Goal: Information Seeking & Learning: Learn about a topic

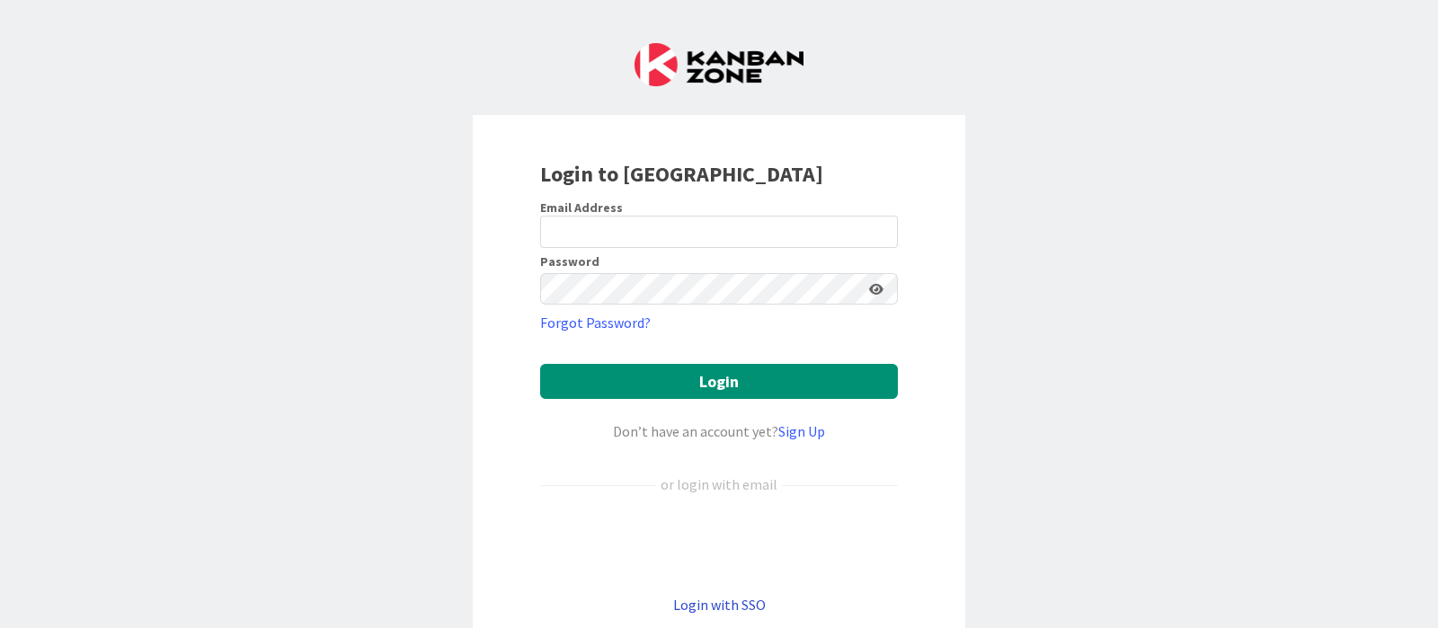
click at [721, 604] on link "Login with SSO" at bounding box center [719, 605] width 93 height 18
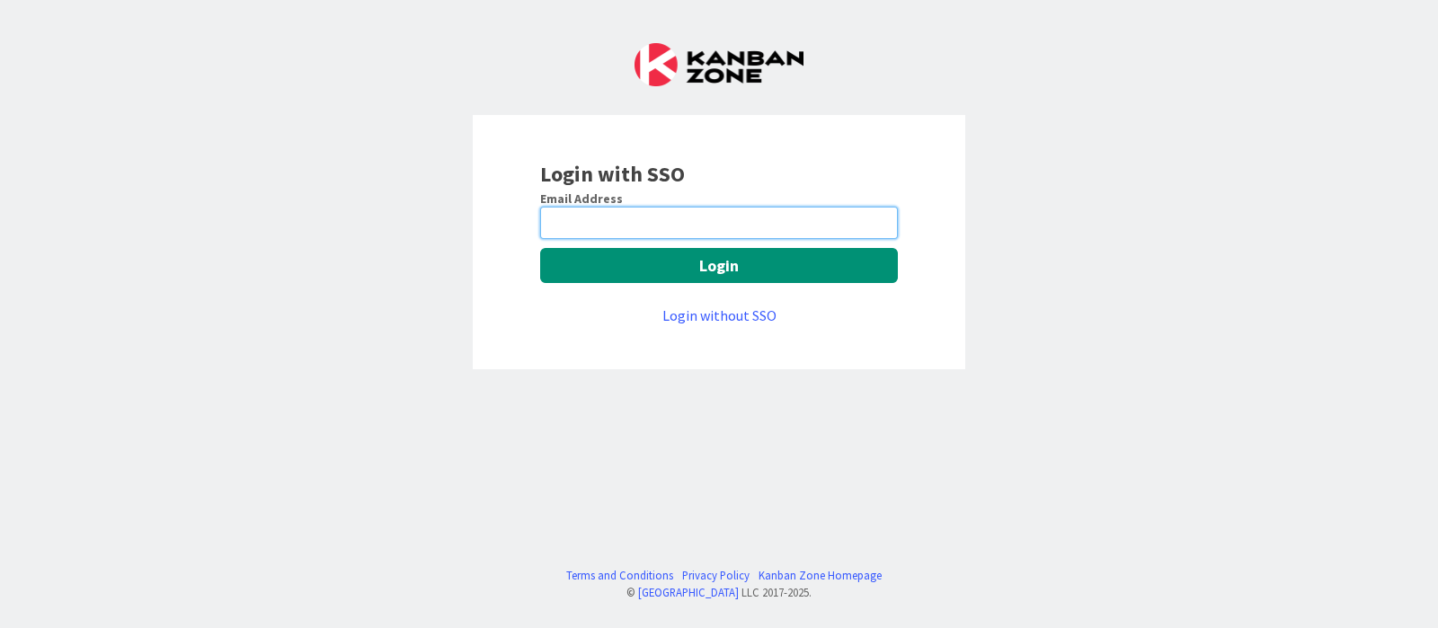
click at [613, 226] on input "email" at bounding box center [719, 223] width 358 height 32
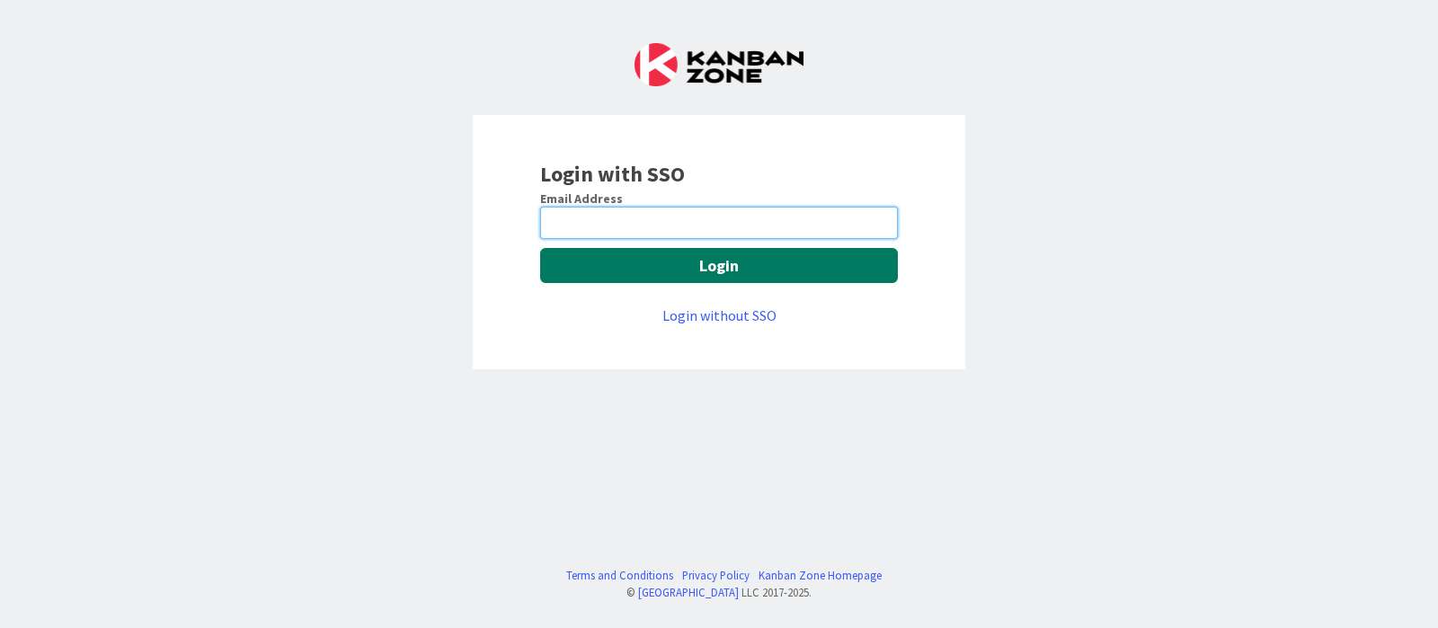
type input "[PERSON_NAME][EMAIL_ADDRESS][DOMAIN_NAME]"
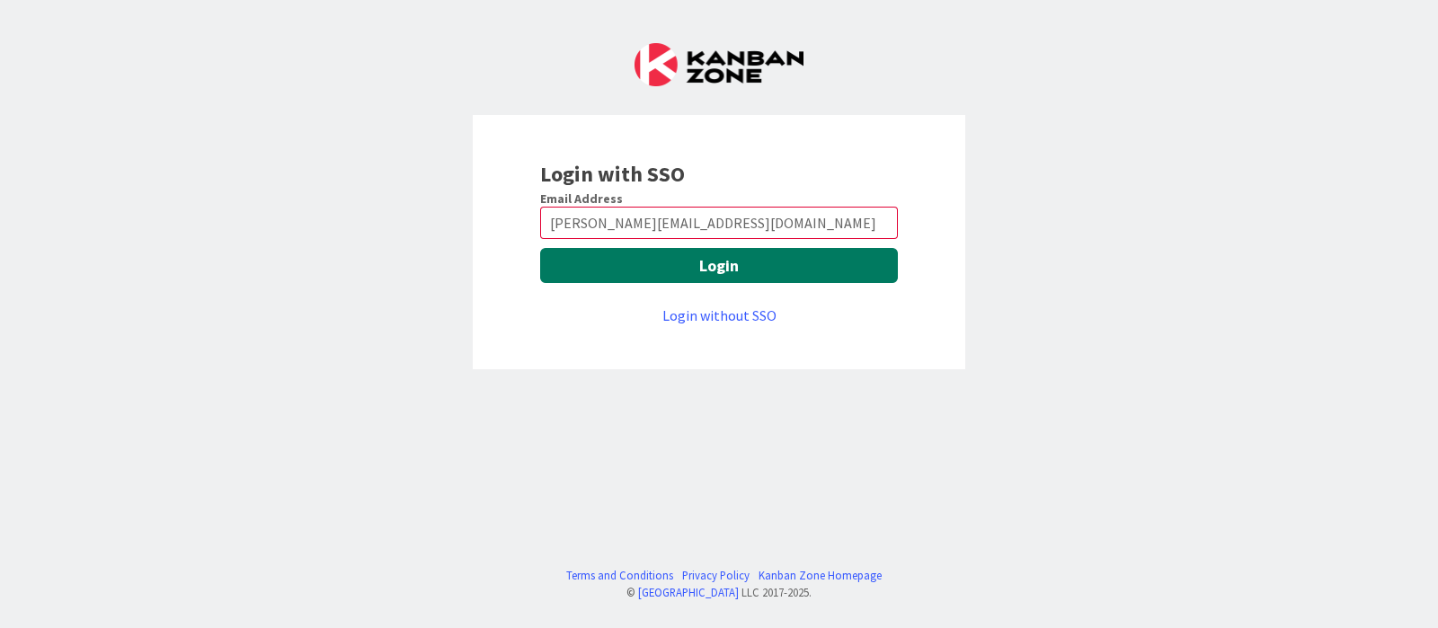
click at [670, 264] on button "Login" at bounding box center [719, 265] width 358 height 35
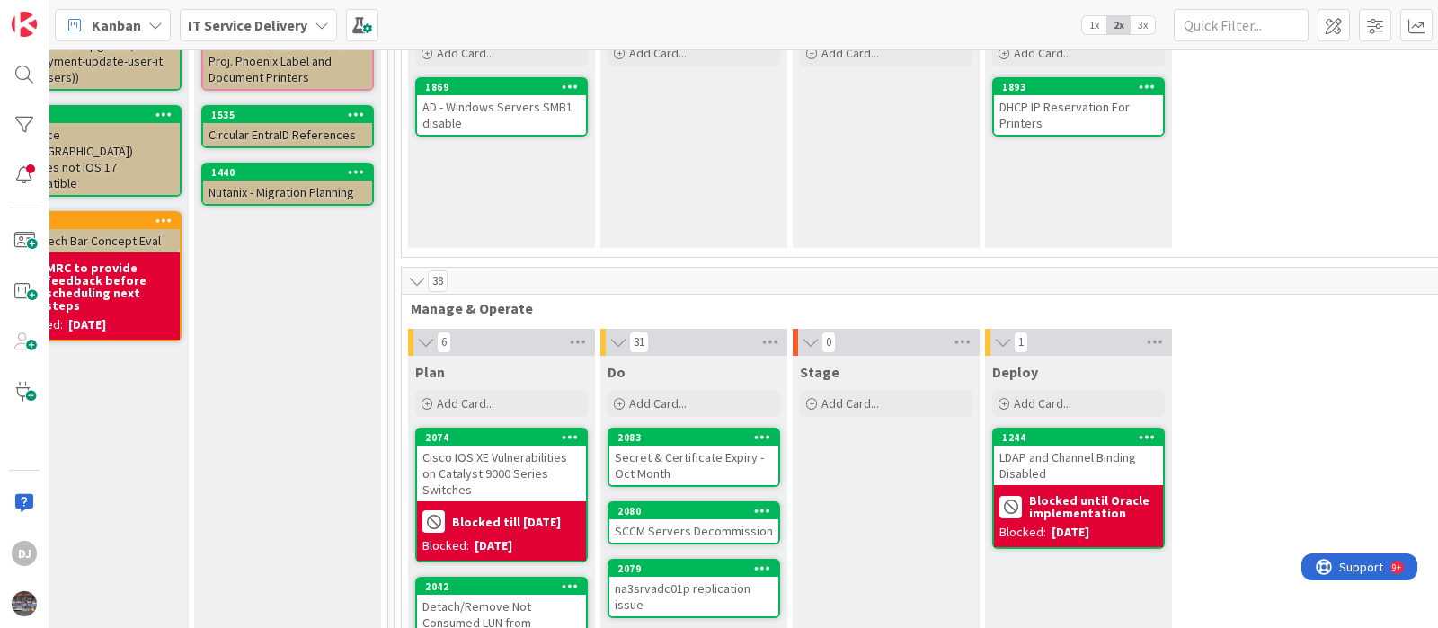
scroll to position [0, 638]
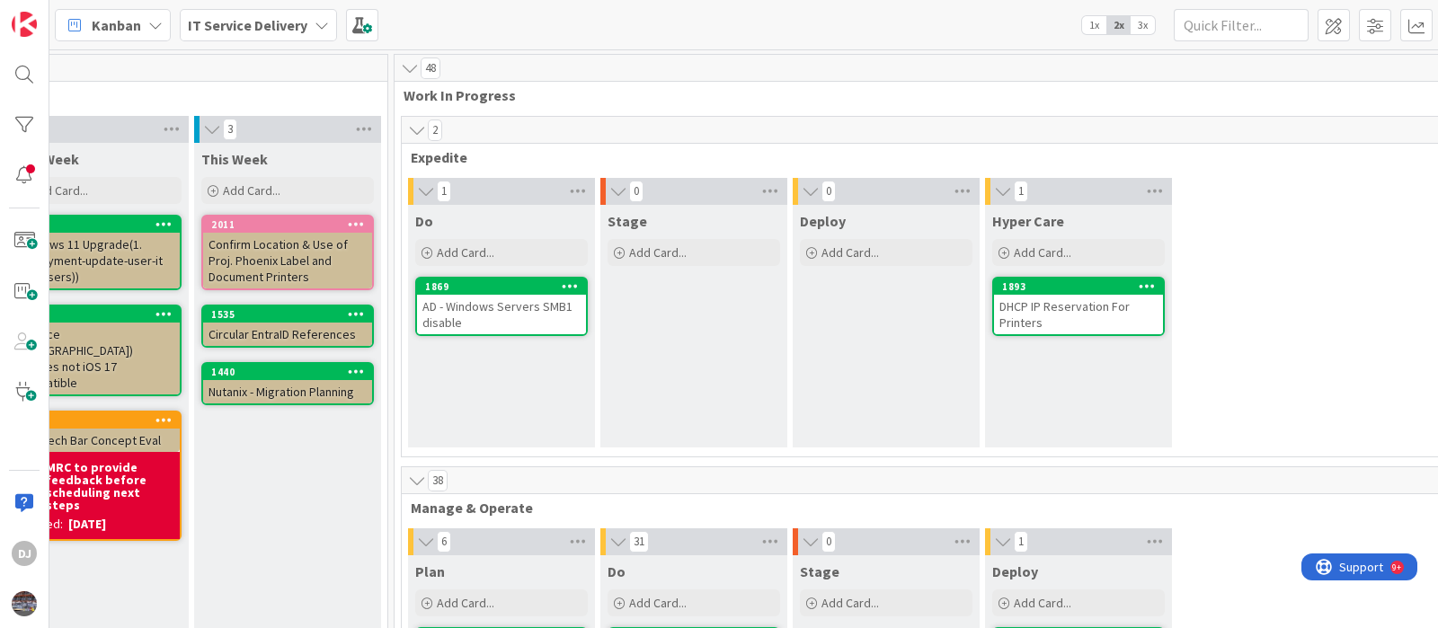
click at [526, 313] on div "AD - Windows Servers SMB1 disable" at bounding box center [501, 315] width 169 height 40
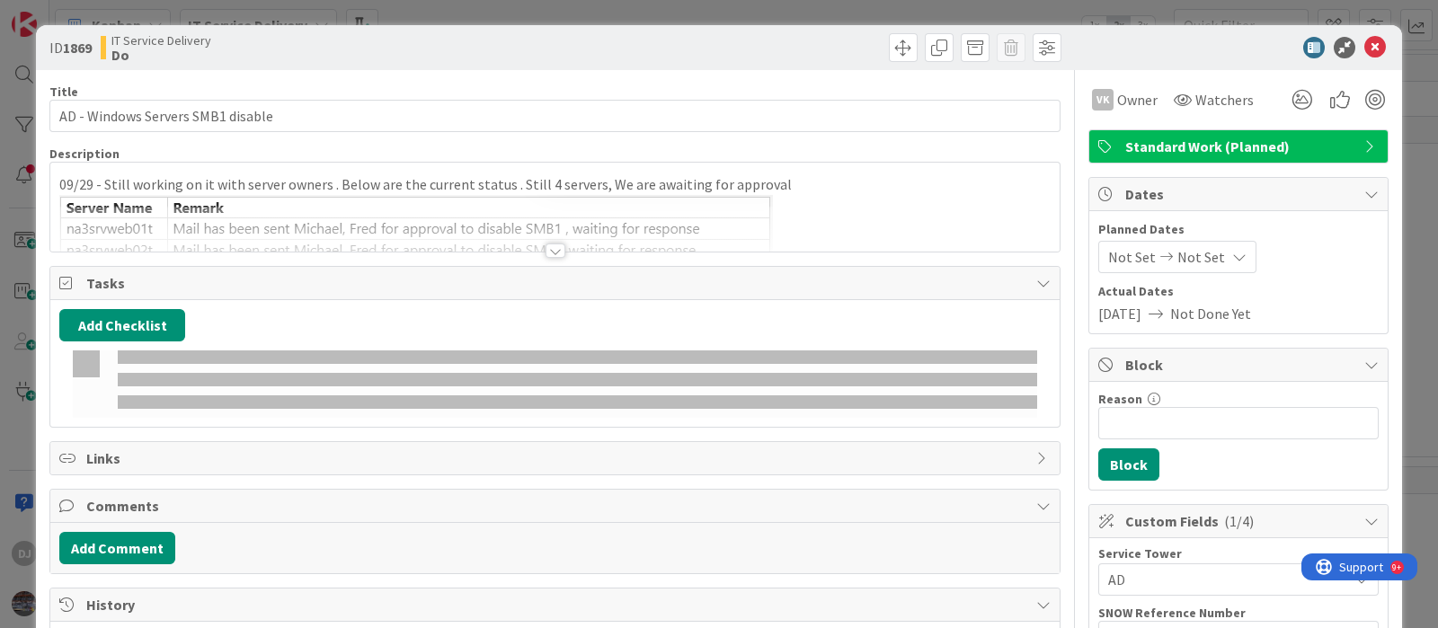
click at [517, 209] on div at bounding box center [554, 229] width 1009 height 46
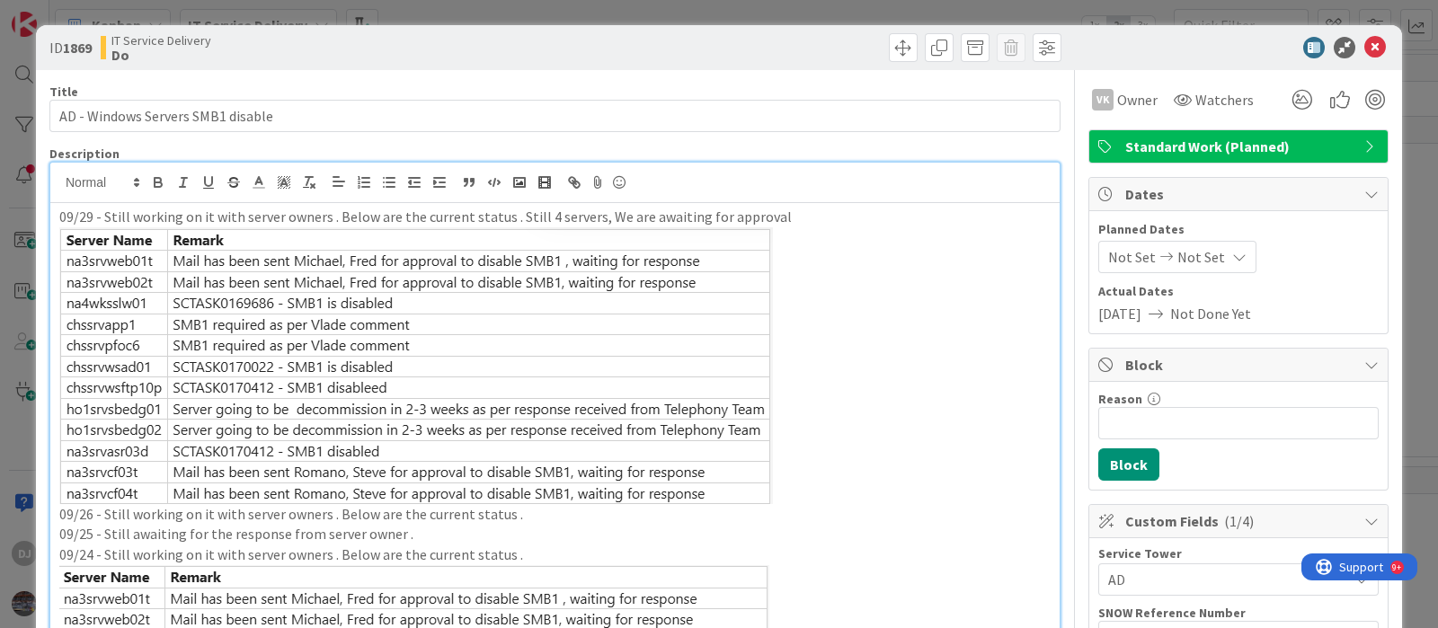
click at [697, 9] on div "ID 1869 IT Service Delivery Do Title 33 / 128 AD - Windows Servers SMB1 disable…" at bounding box center [719, 314] width 1438 height 628
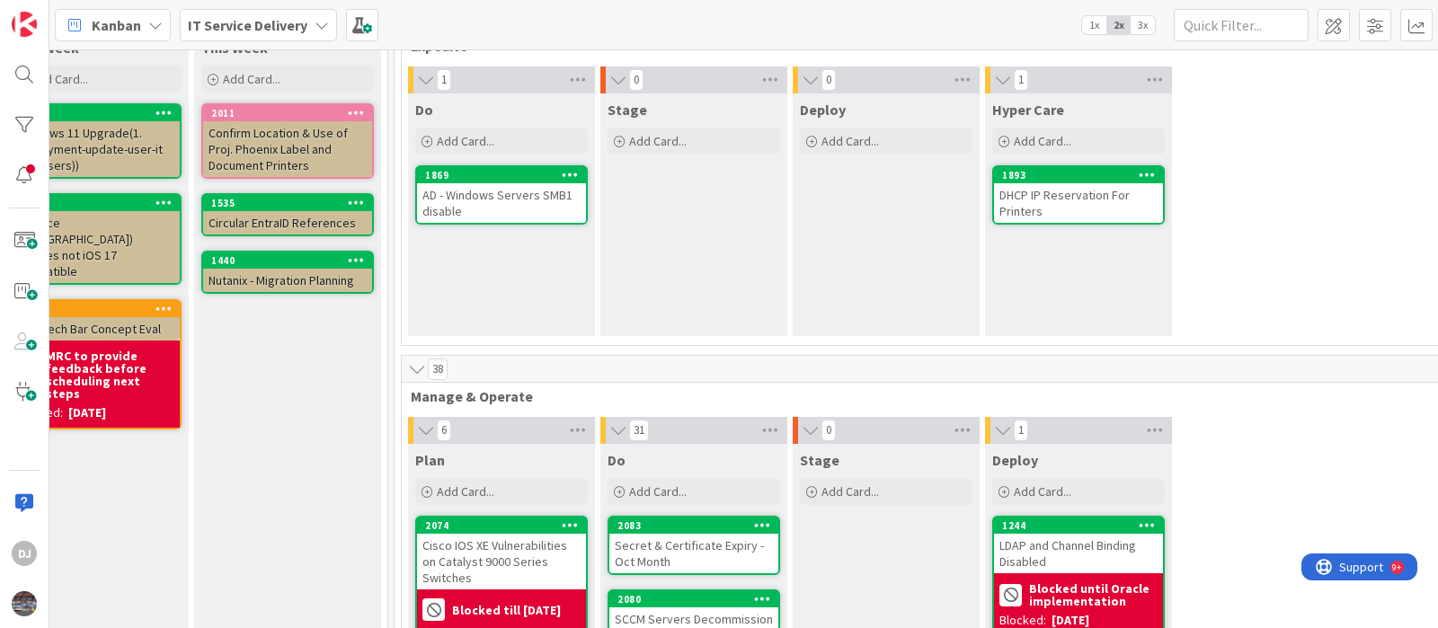
click at [1074, 209] on div "DHCP IP Reservation For Printers" at bounding box center [1078, 203] width 169 height 40
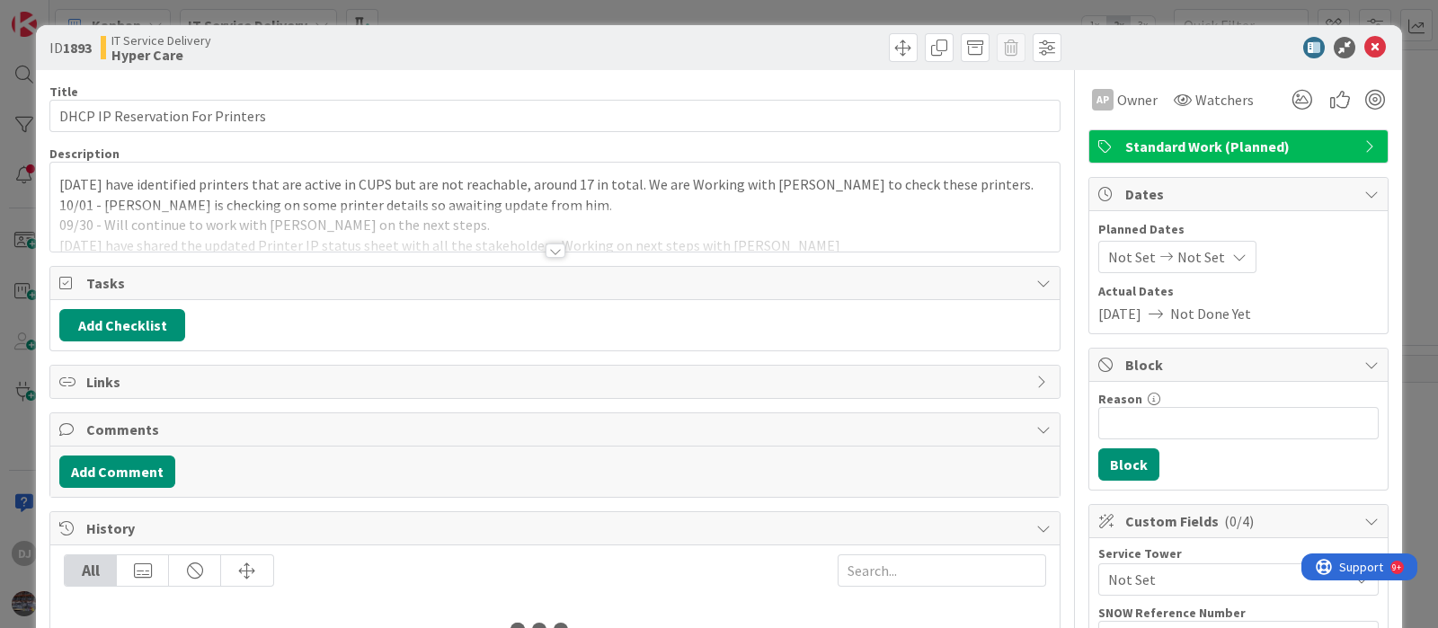
click at [894, 249] on div at bounding box center [554, 229] width 1009 height 46
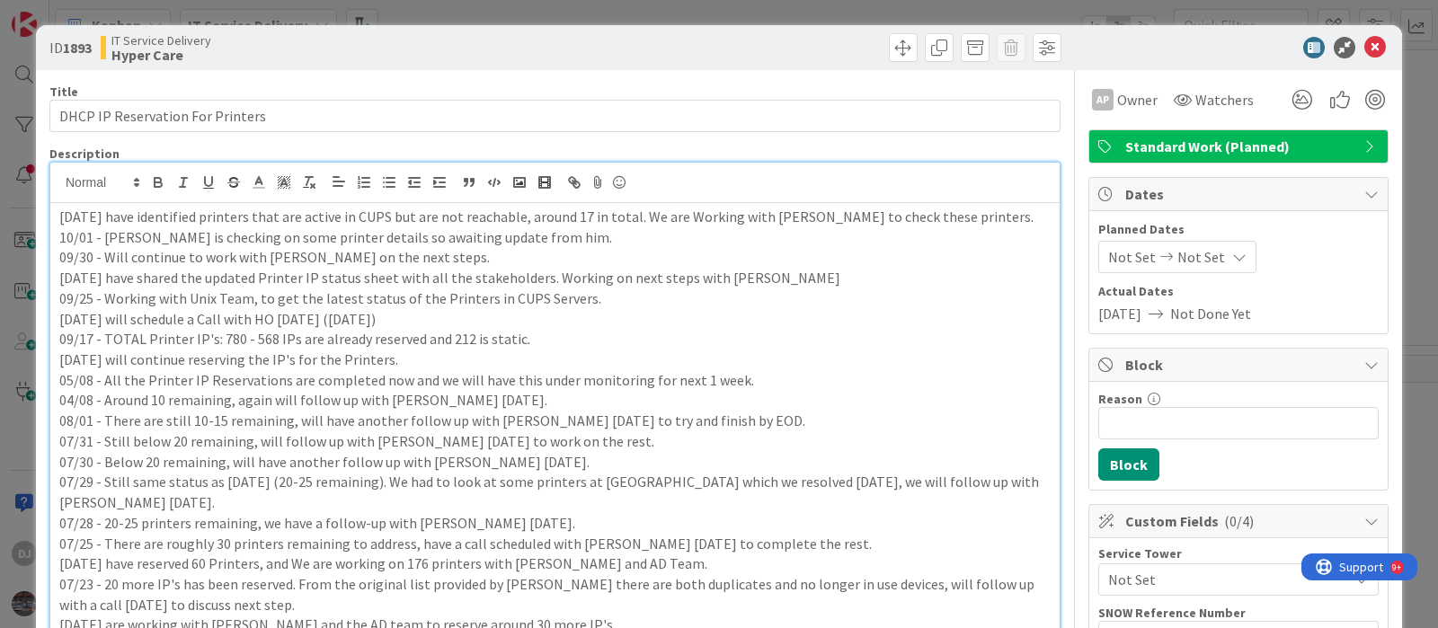
click at [735, 13] on div "ID 1893 IT Service Delivery Hyper Care Title 32 / 128 DHCP IP Reservation For P…" at bounding box center [719, 314] width 1438 height 628
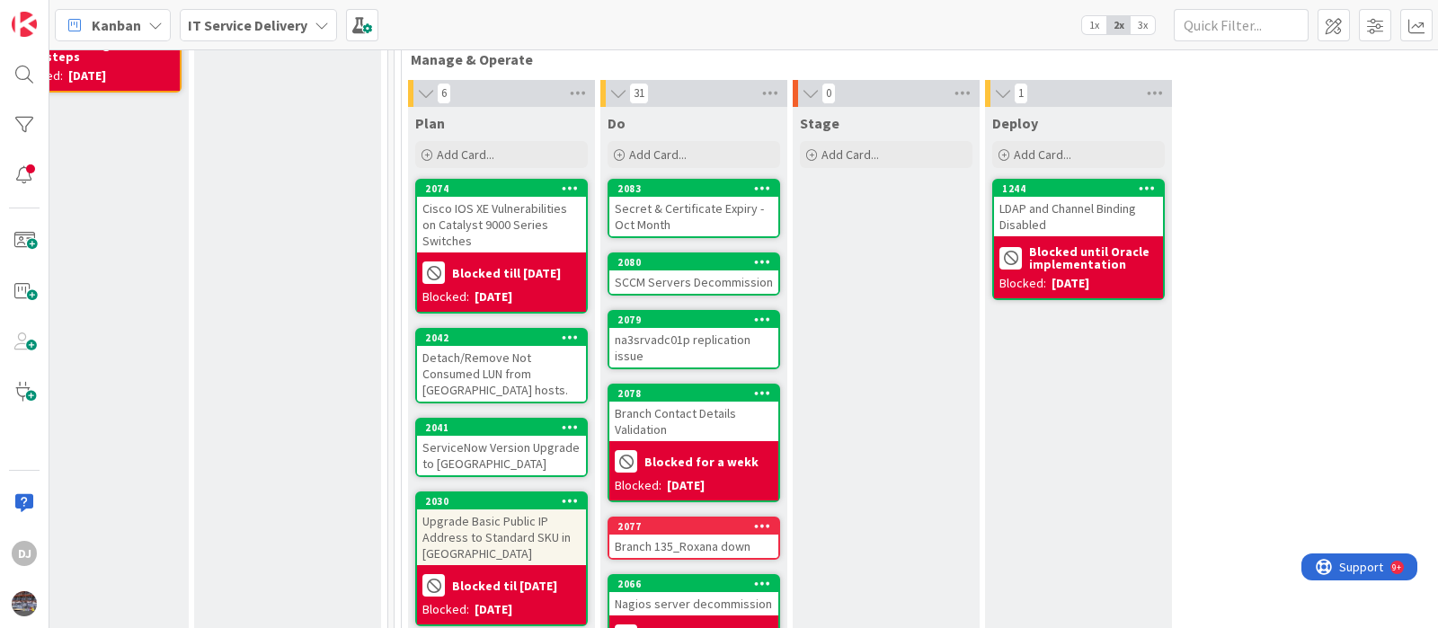
scroll to position [562, 638]
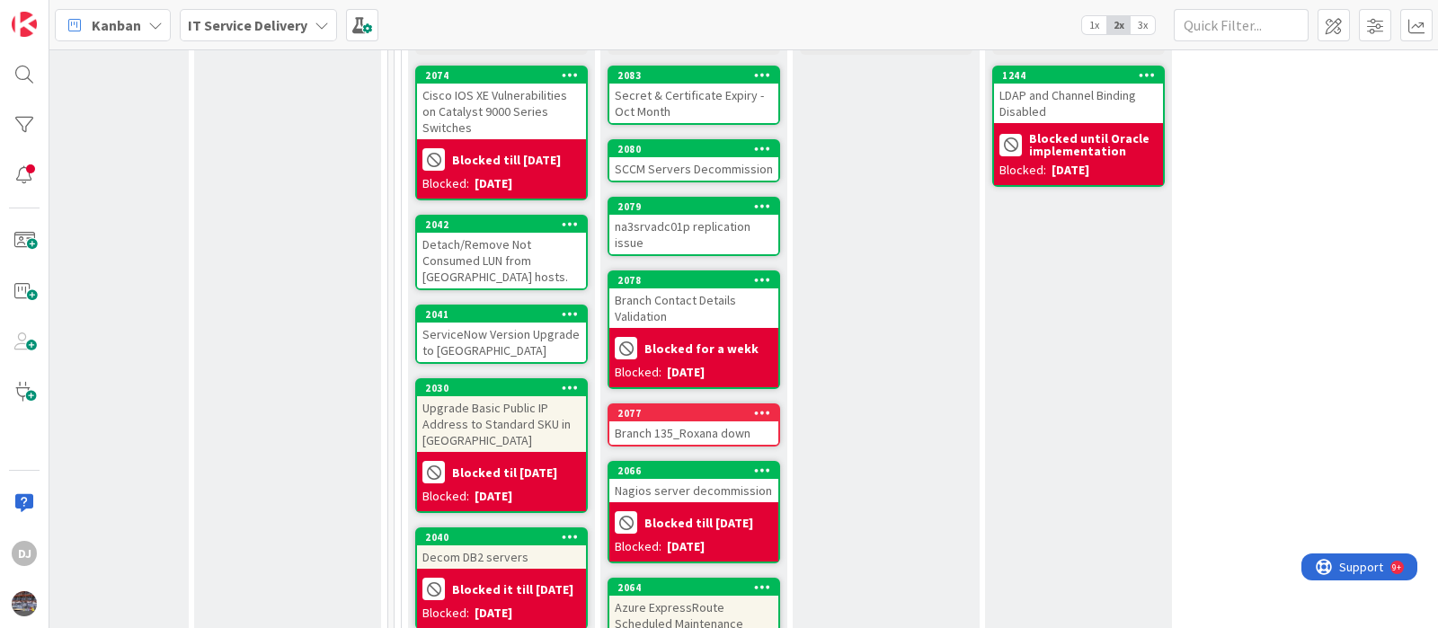
click at [517, 249] on div "Detach/Remove Not Consumed LUN from ESXi hosts." at bounding box center [501, 261] width 169 height 56
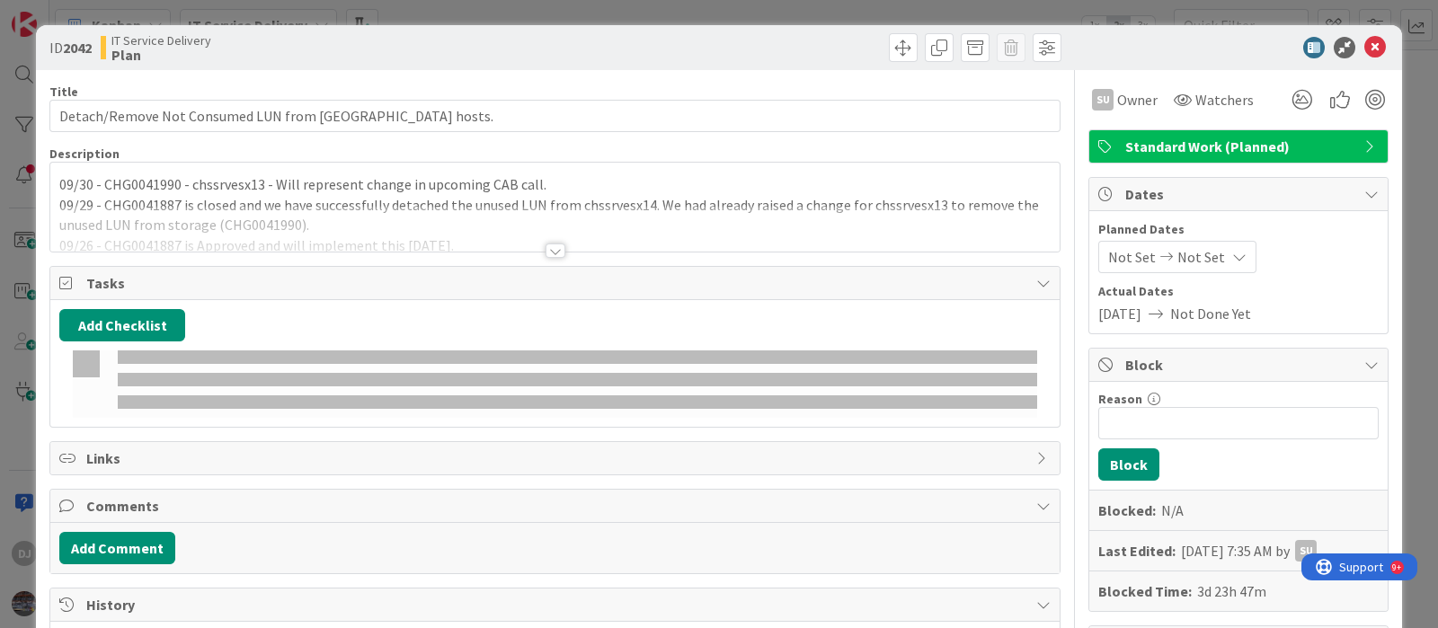
click at [524, 240] on div at bounding box center [554, 229] width 1009 height 46
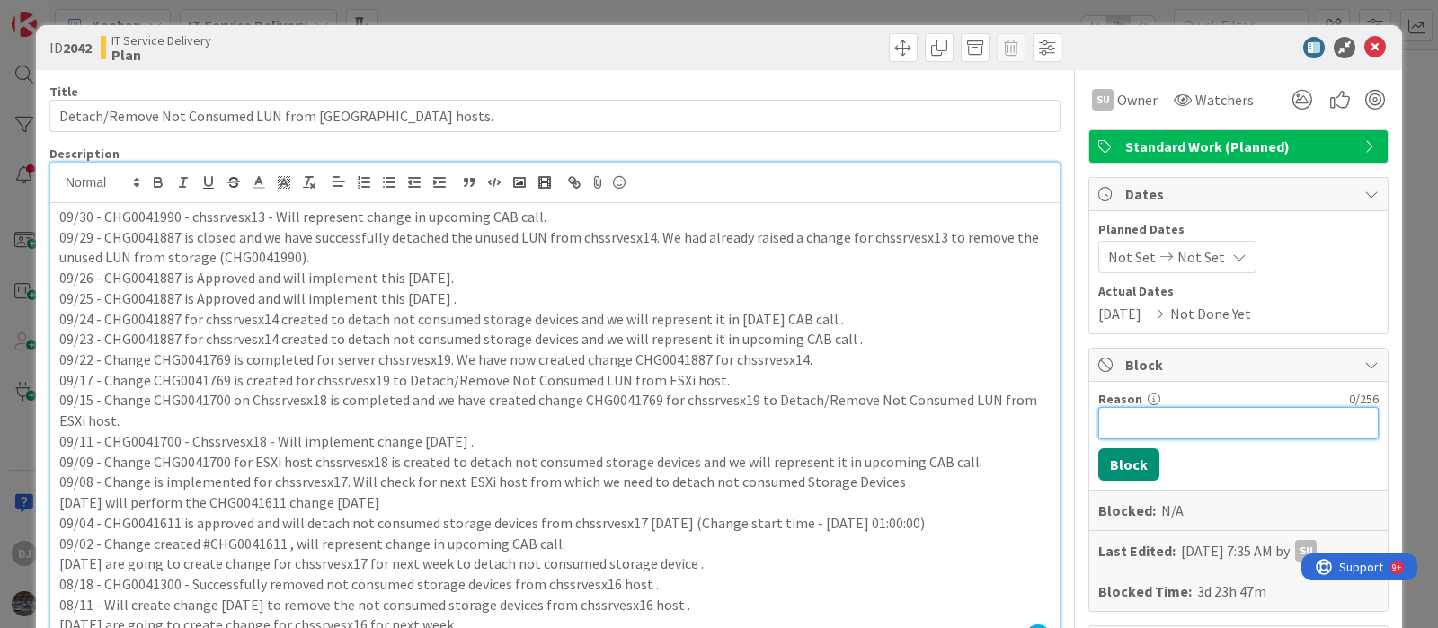
click at [1128, 425] on input "Reason" at bounding box center [1238, 423] width 280 height 32
type input "Blocked till Monday"
click at [775, 14] on div "ID 2042 IT Service Delivery Plan Title 48 / 128 Detach/Remove Not Consumed LUN …" at bounding box center [719, 314] width 1438 height 628
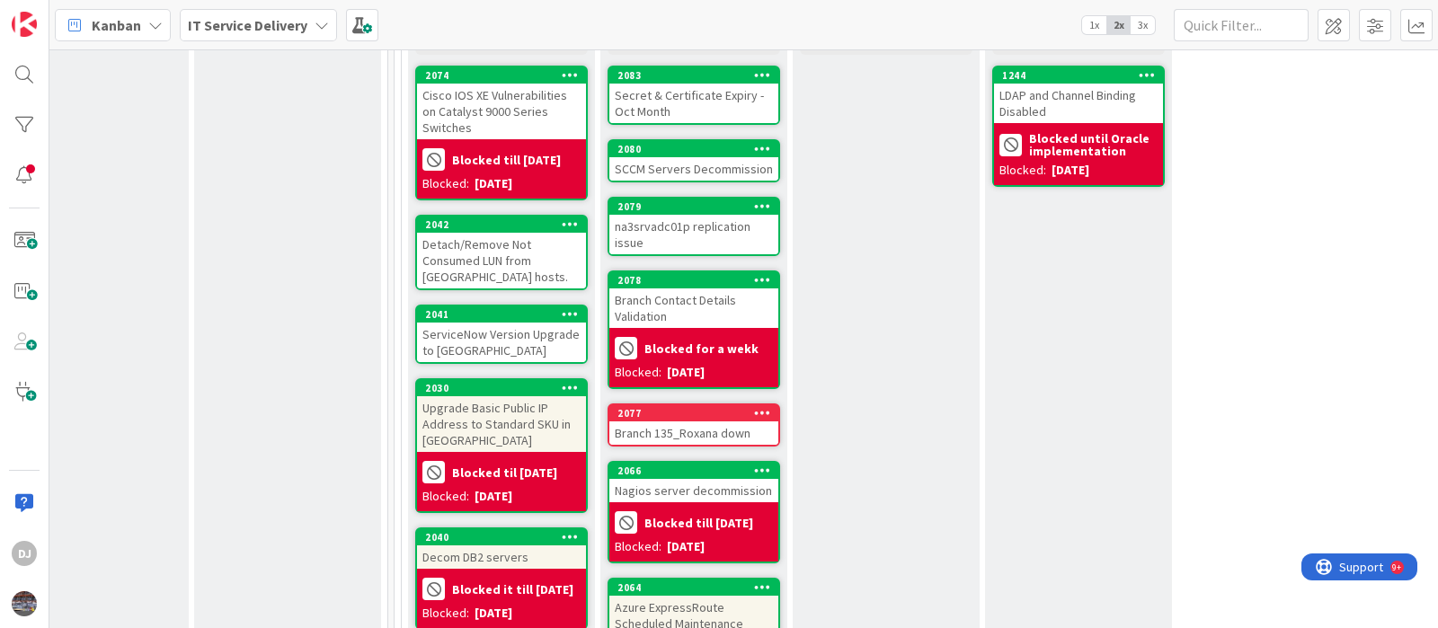
click at [504, 233] on div "Detach/Remove Not Consumed LUN from ESXi hosts." at bounding box center [501, 261] width 169 height 56
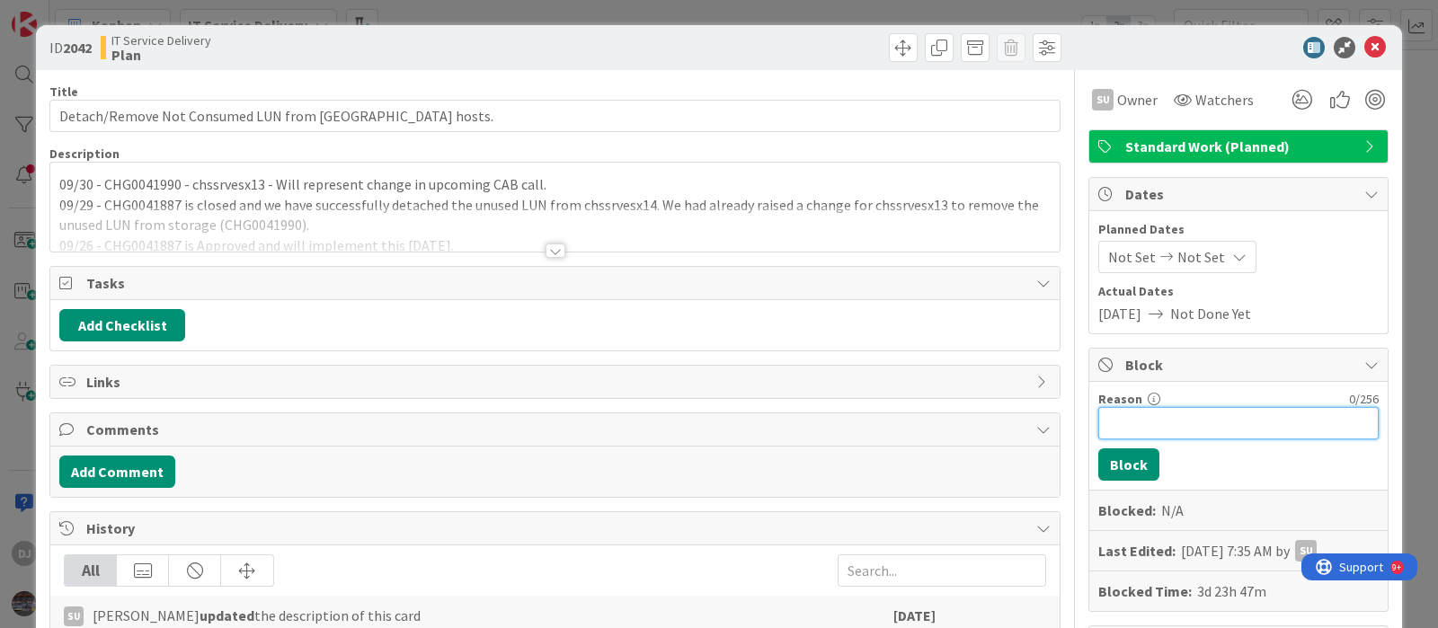
click at [1118, 421] on input "Reason" at bounding box center [1238, 423] width 280 height 32
type input "Blocked till Monday"
drag, startPoint x: 1122, startPoint y: 459, endPoint x: 1092, endPoint y: 298, distance: 163.7
click at [1122, 459] on button "Block" at bounding box center [1128, 464] width 61 height 32
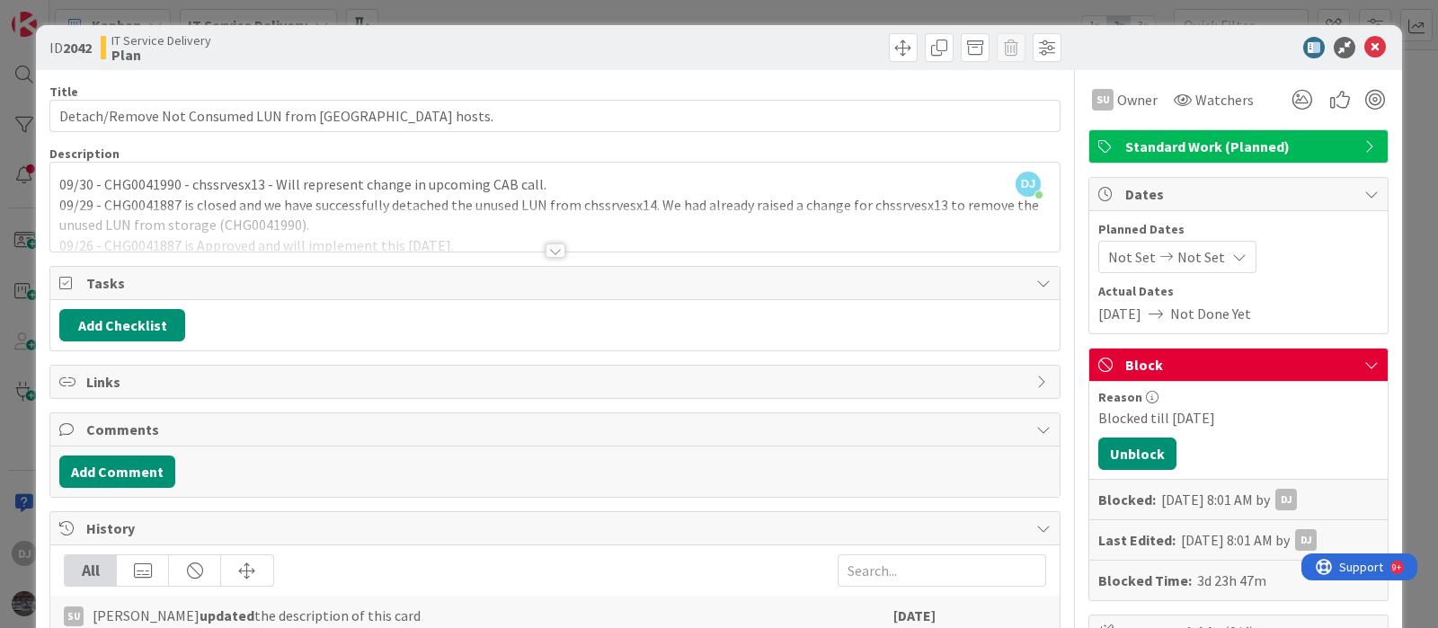
click at [989, 5] on div "ID 2042 IT Service Delivery Plan Title 48 / 128 Detach/Remove Not Consumed LUN …" at bounding box center [719, 314] width 1438 height 628
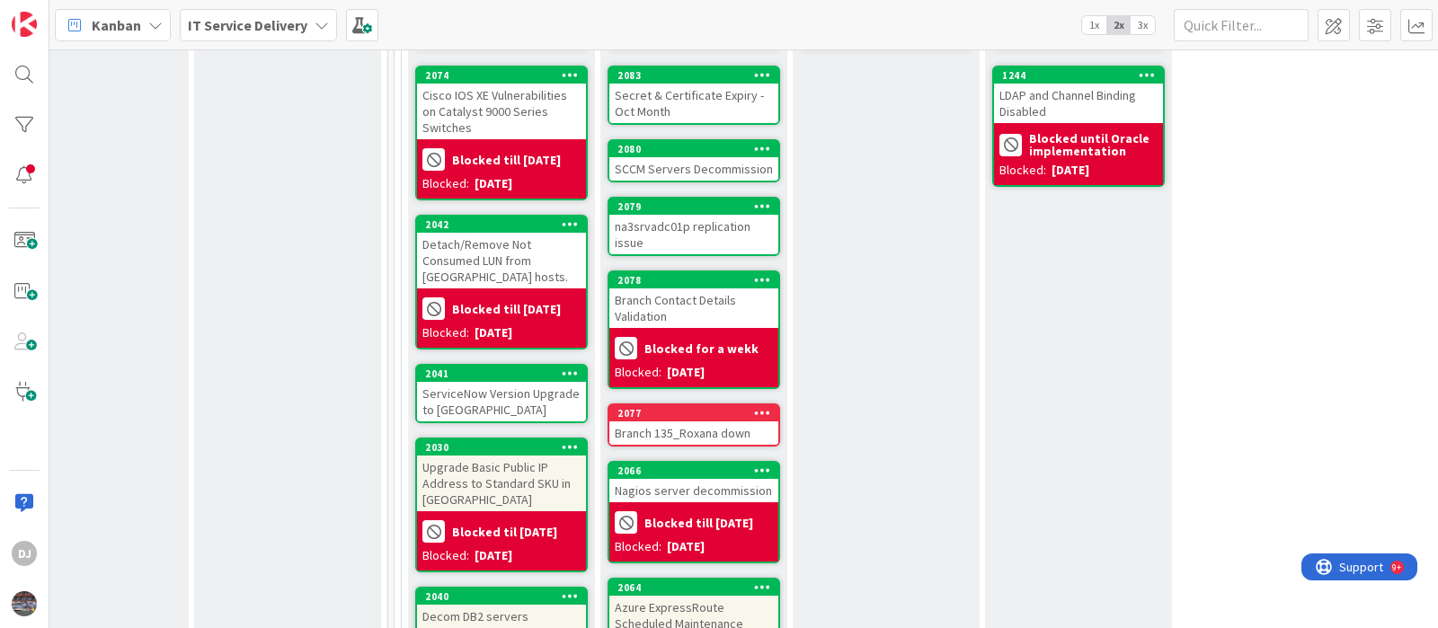
click at [536, 382] on div "ServiceNow Version Upgrade to Yokohama" at bounding box center [501, 402] width 169 height 40
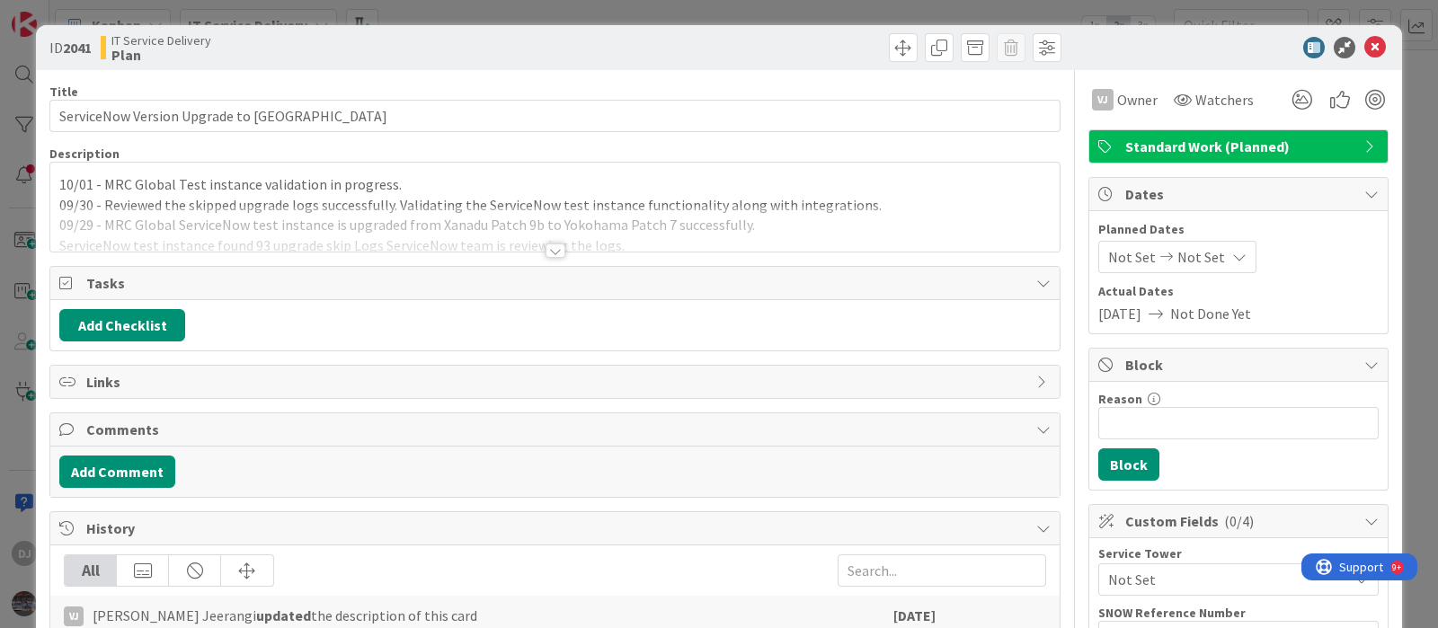
click at [600, 242] on div at bounding box center [554, 229] width 1009 height 46
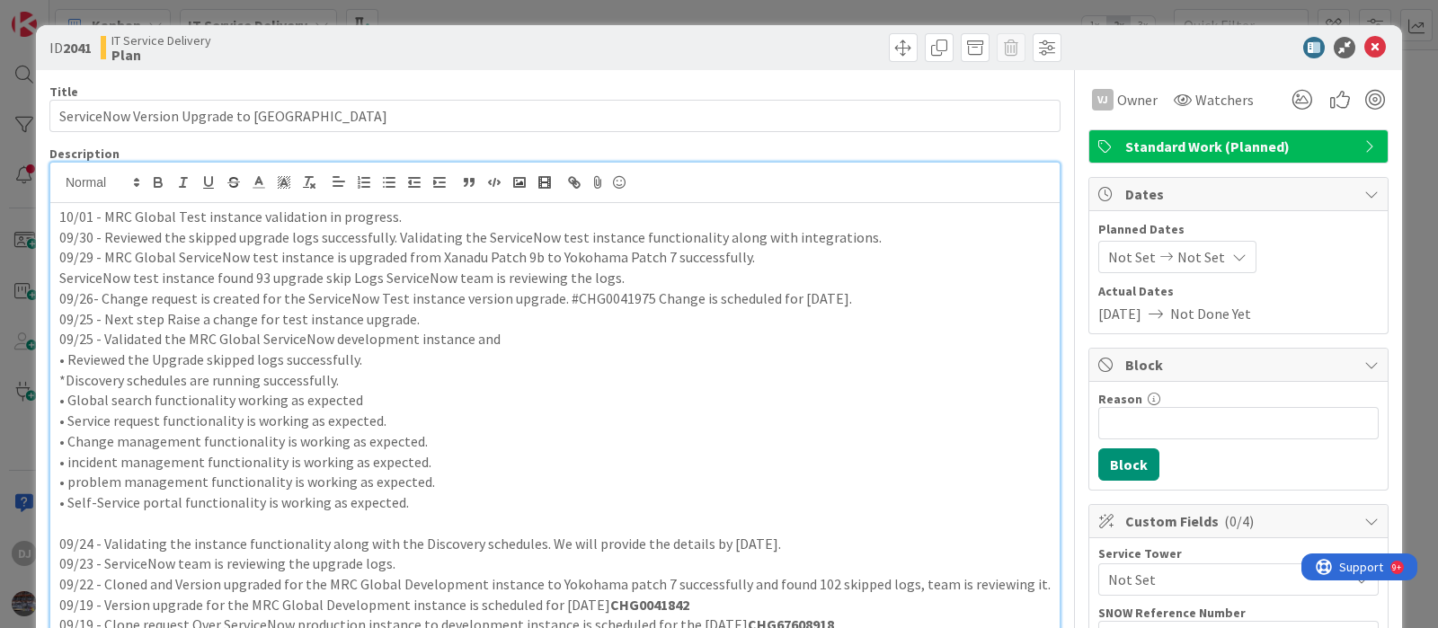
click at [701, 9] on div "ID 2041 IT Service Delivery Plan Title 38 / 128 ServiceNow Version Upgrade to Y…" at bounding box center [719, 314] width 1438 height 628
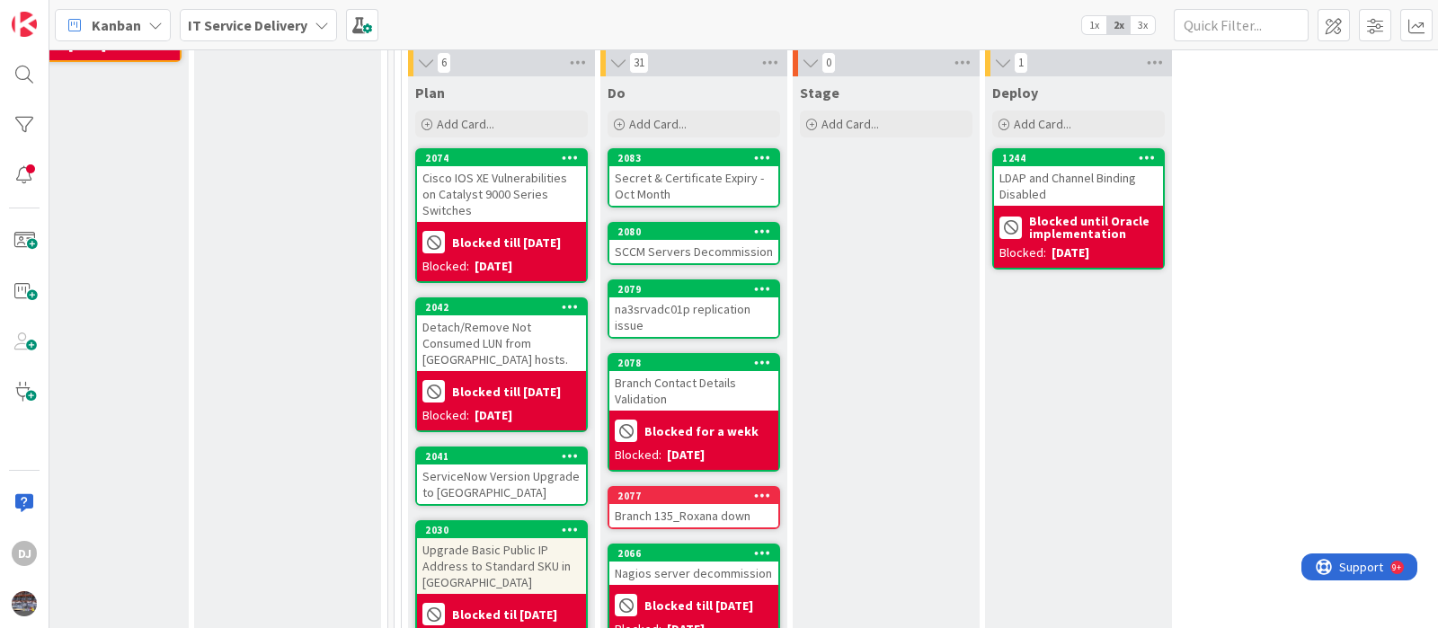
scroll to position [448, 638]
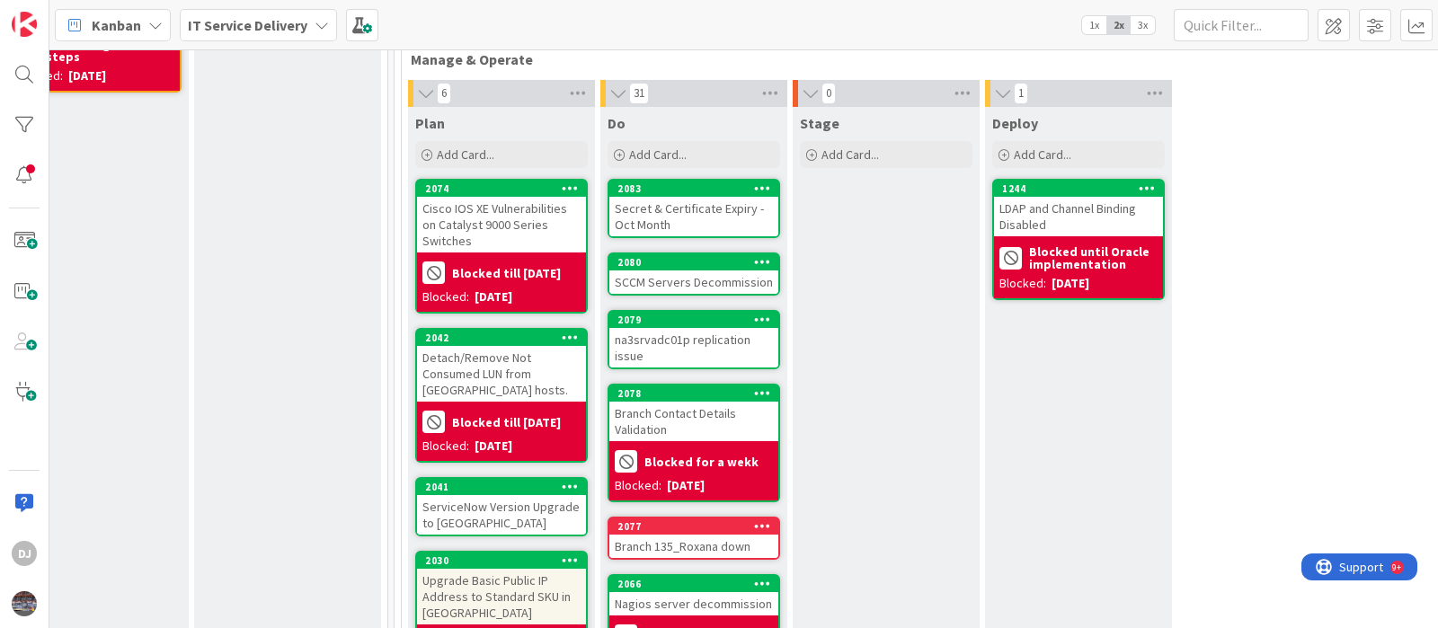
click at [758, 213] on div "Secret & Certificate Expiry - Oct Month" at bounding box center [693, 217] width 169 height 40
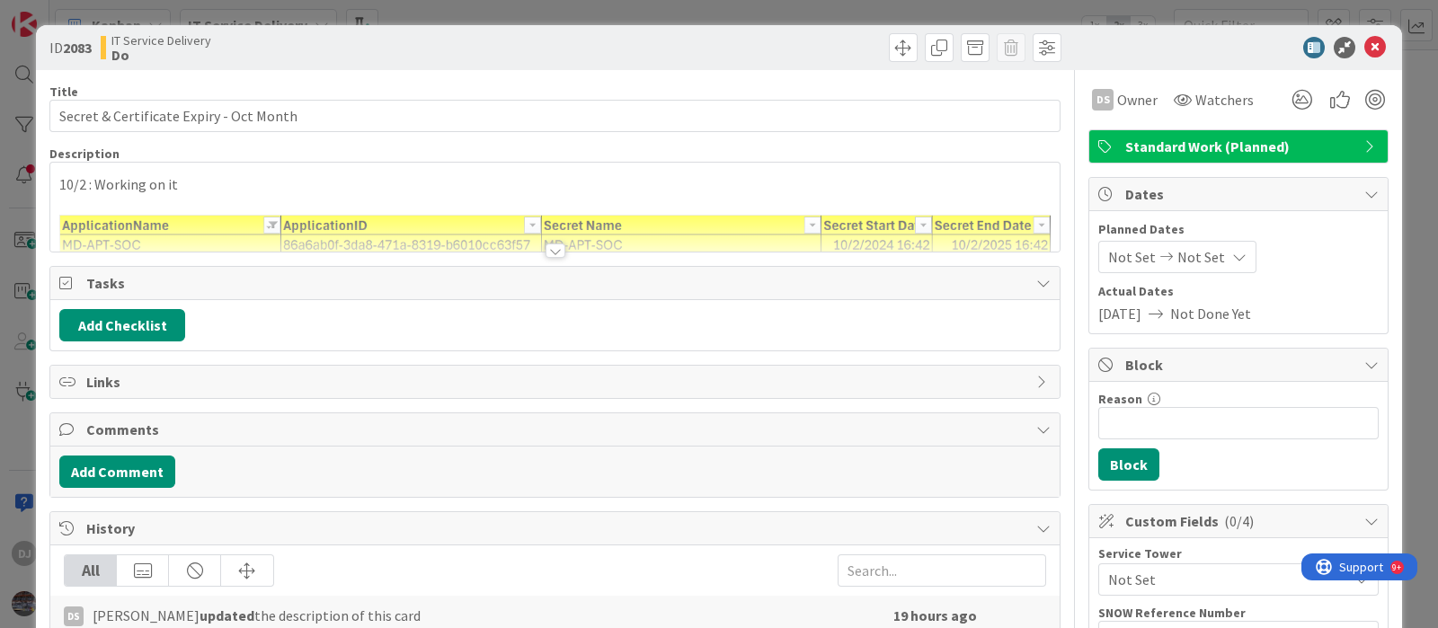
click at [681, 217] on div at bounding box center [554, 229] width 1009 height 46
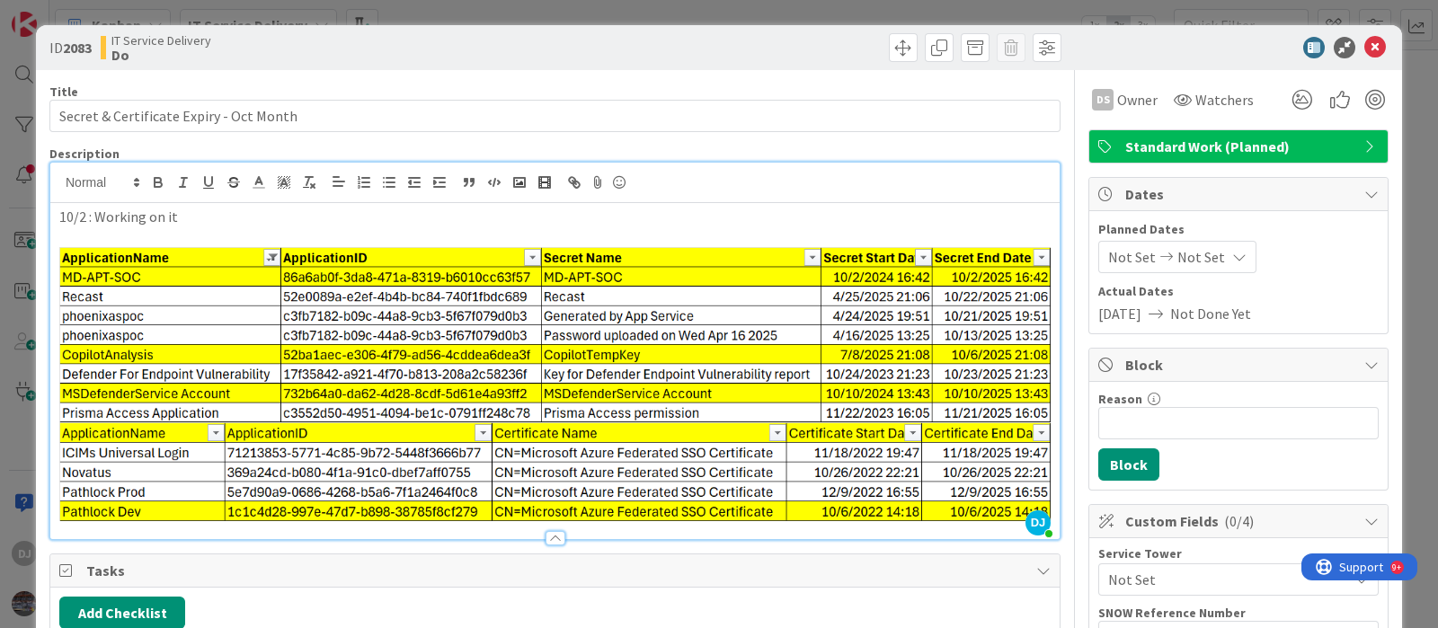
click at [680, 12] on div "ID 2083 IT Service Delivery Do Title 39 / 128 Secret & Certificate Expiry - Oct…" at bounding box center [719, 314] width 1438 height 628
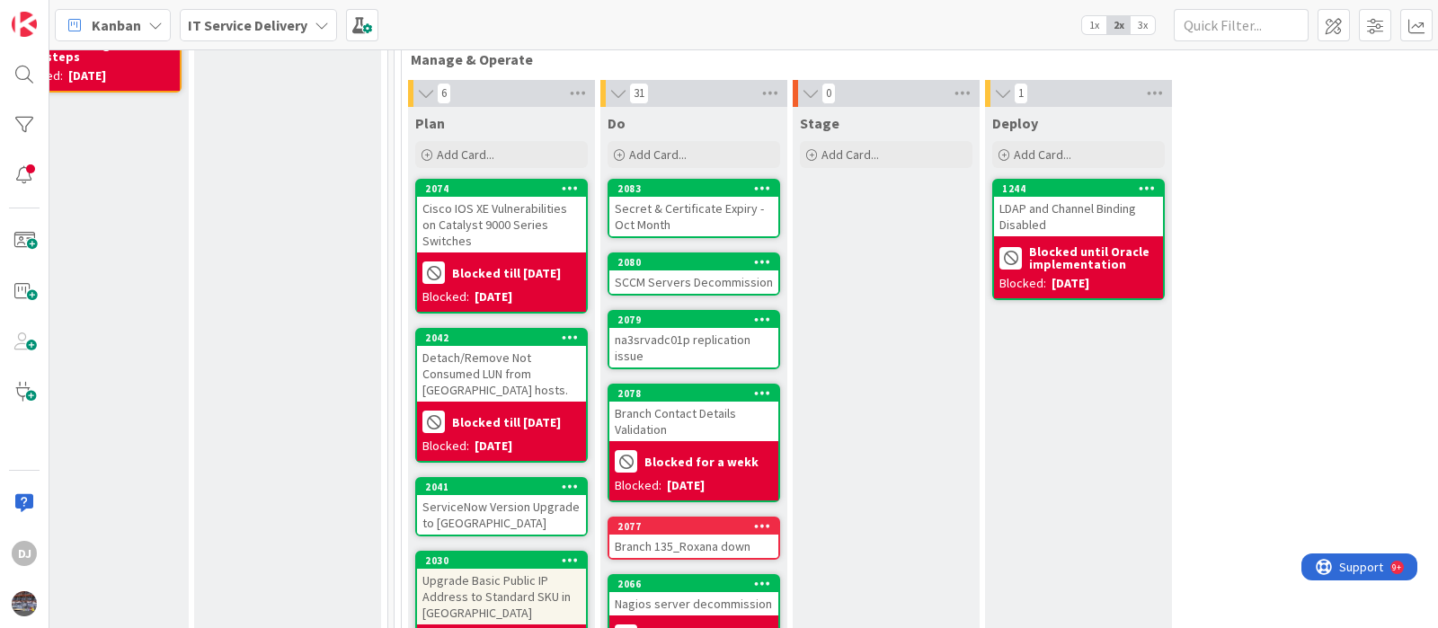
click at [733, 278] on div "SCCM Servers Decommission" at bounding box center [693, 282] width 169 height 23
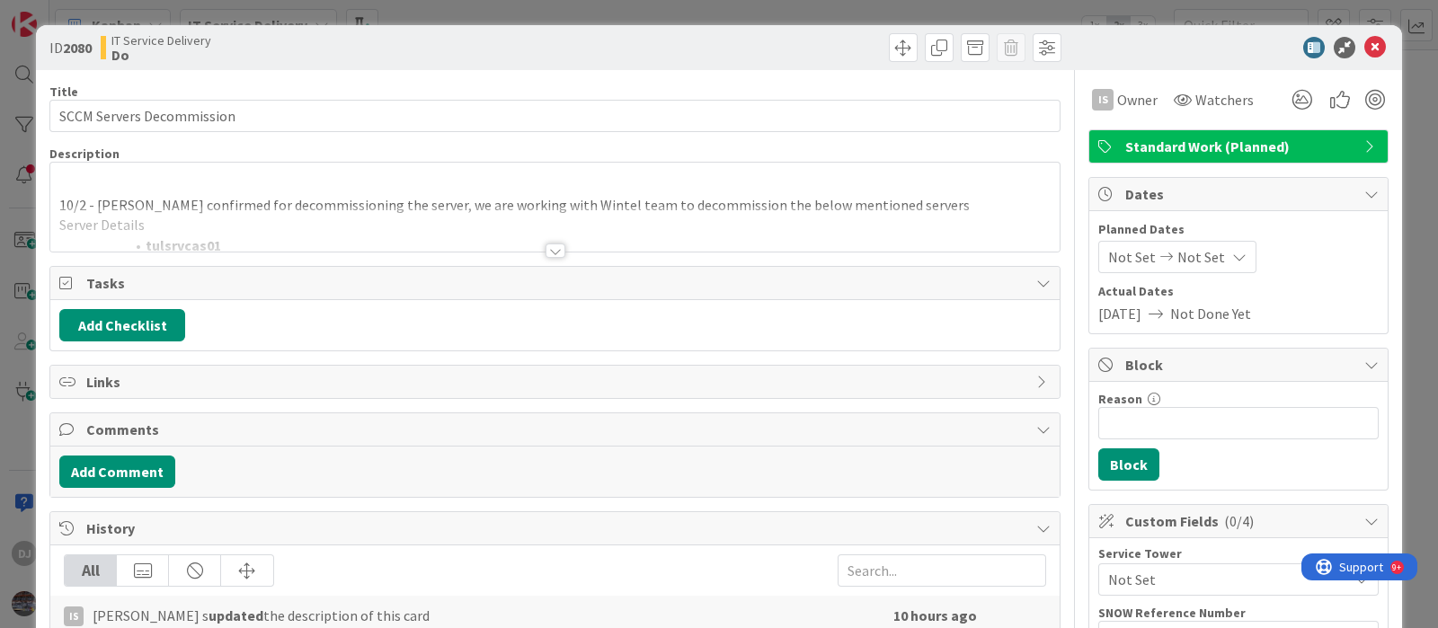
click at [705, 213] on div at bounding box center [554, 229] width 1009 height 46
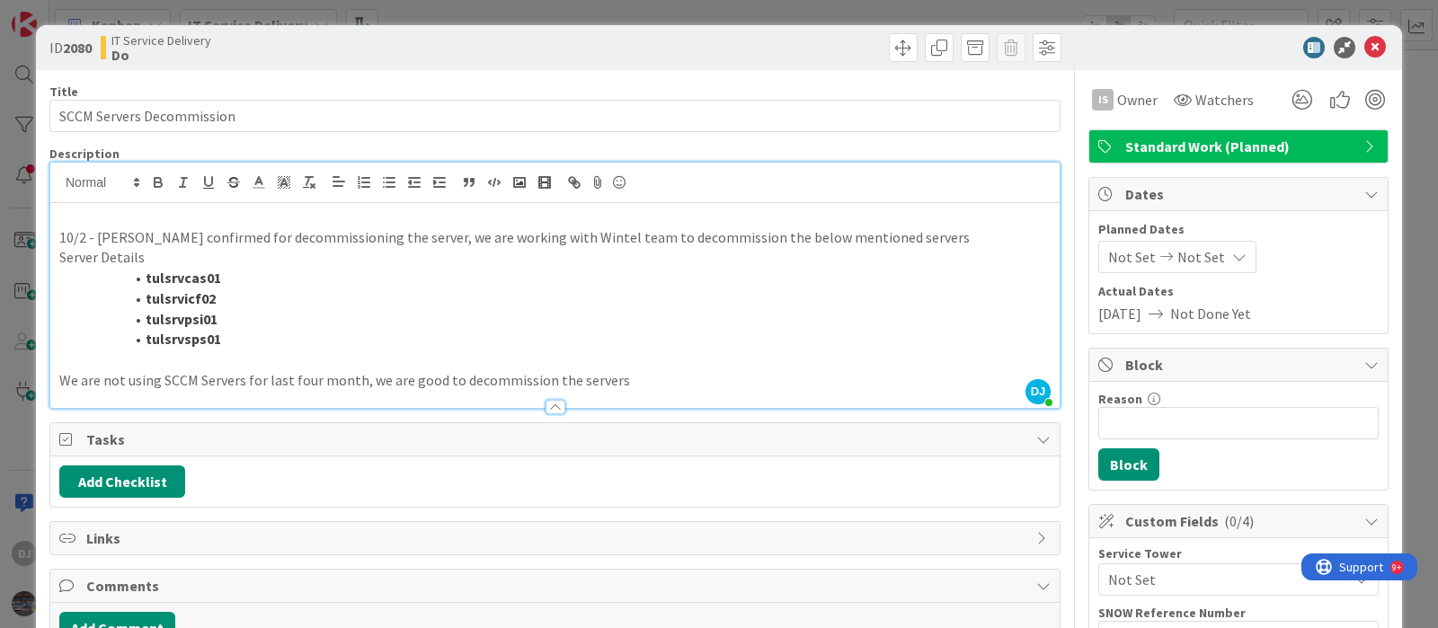
click at [773, 14] on div "ID 2080 IT Service Delivery Do Title 25 / 128 SCCM Servers Decommission Descrip…" at bounding box center [719, 314] width 1438 height 628
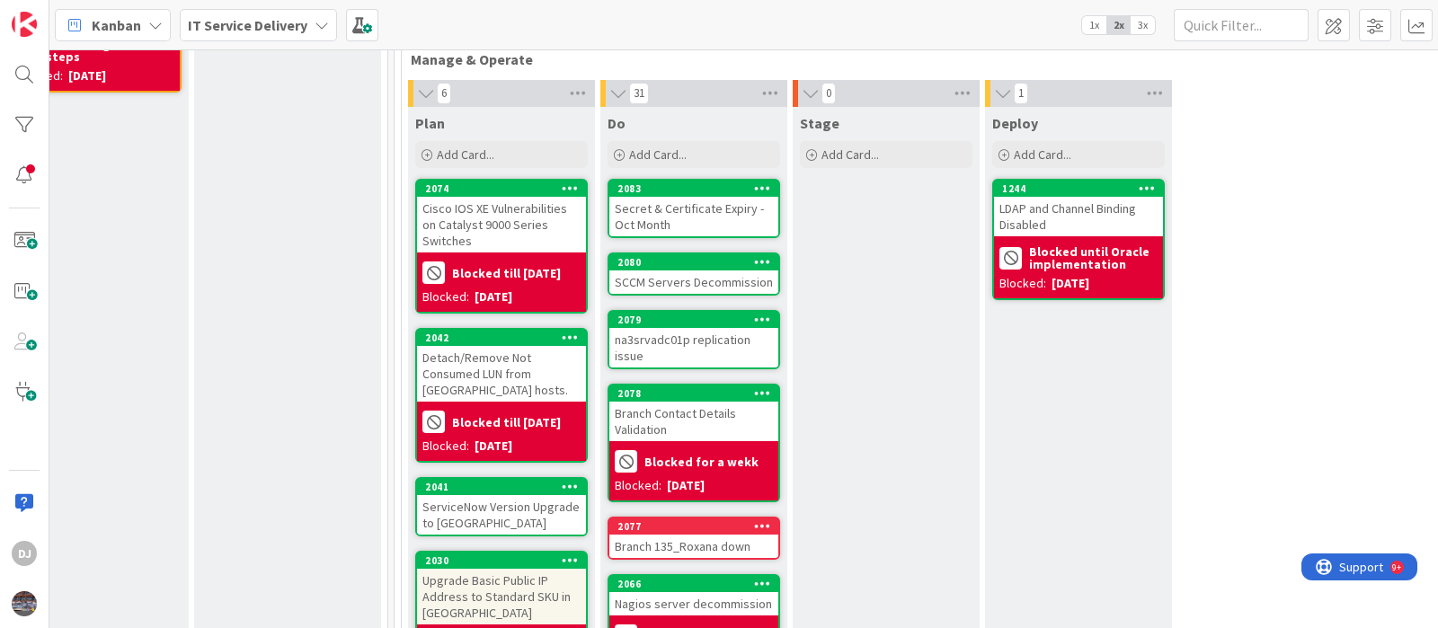
click at [708, 345] on div "na3srvadc01p replication issue" at bounding box center [693, 348] width 169 height 40
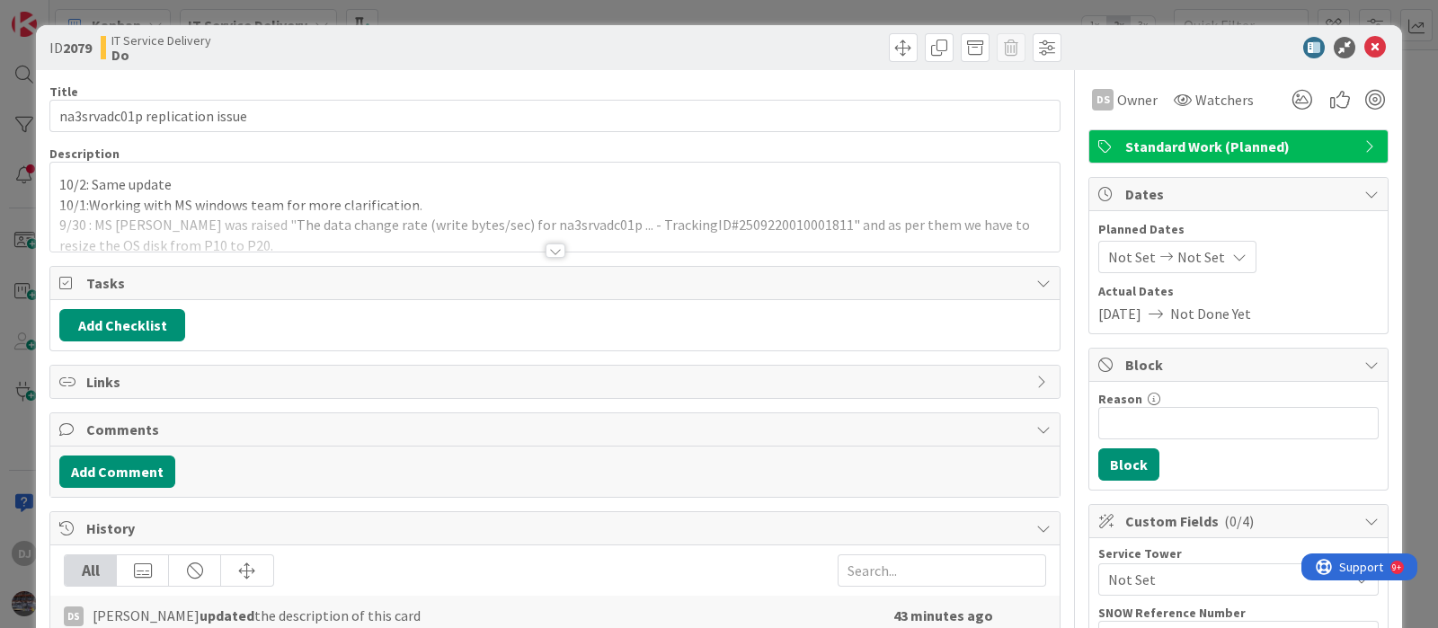
click at [583, 214] on div at bounding box center [554, 229] width 1009 height 46
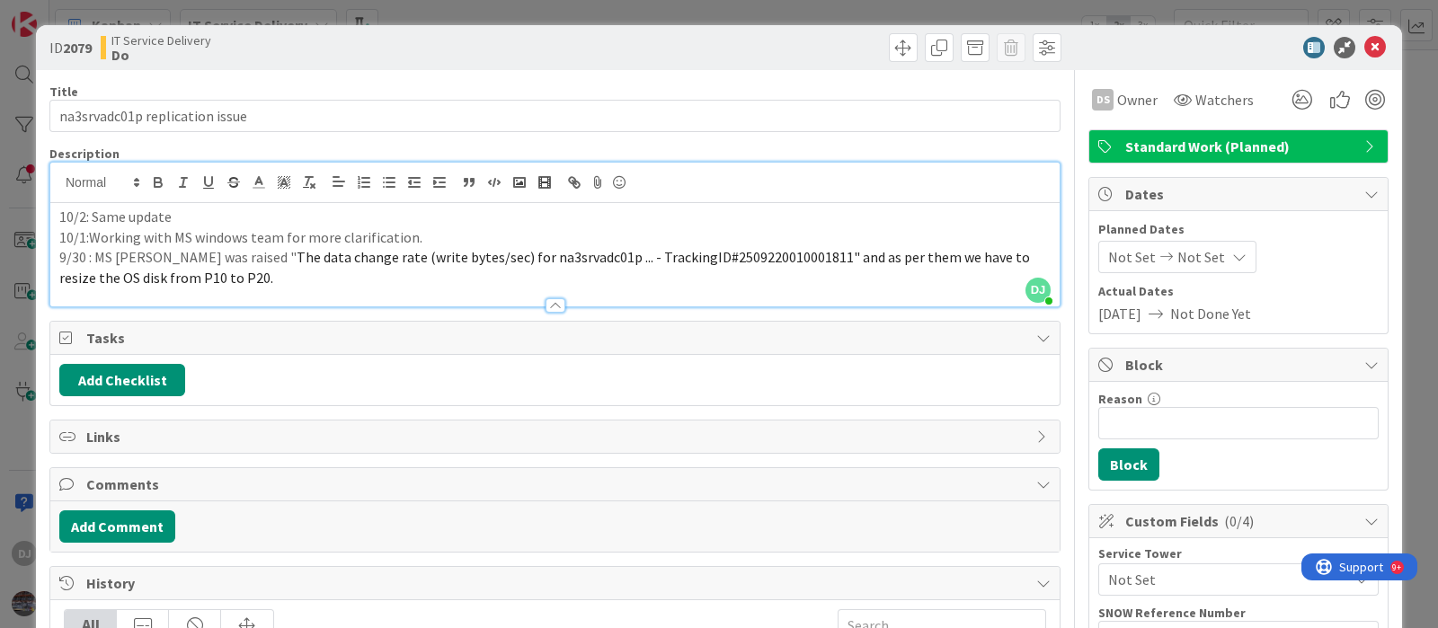
click at [611, 4] on div "ID 2079 IT Service Delivery Do Title 30 / 128 na3srvadc01p replication issue De…" at bounding box center [719, 314] width 1438 height 628
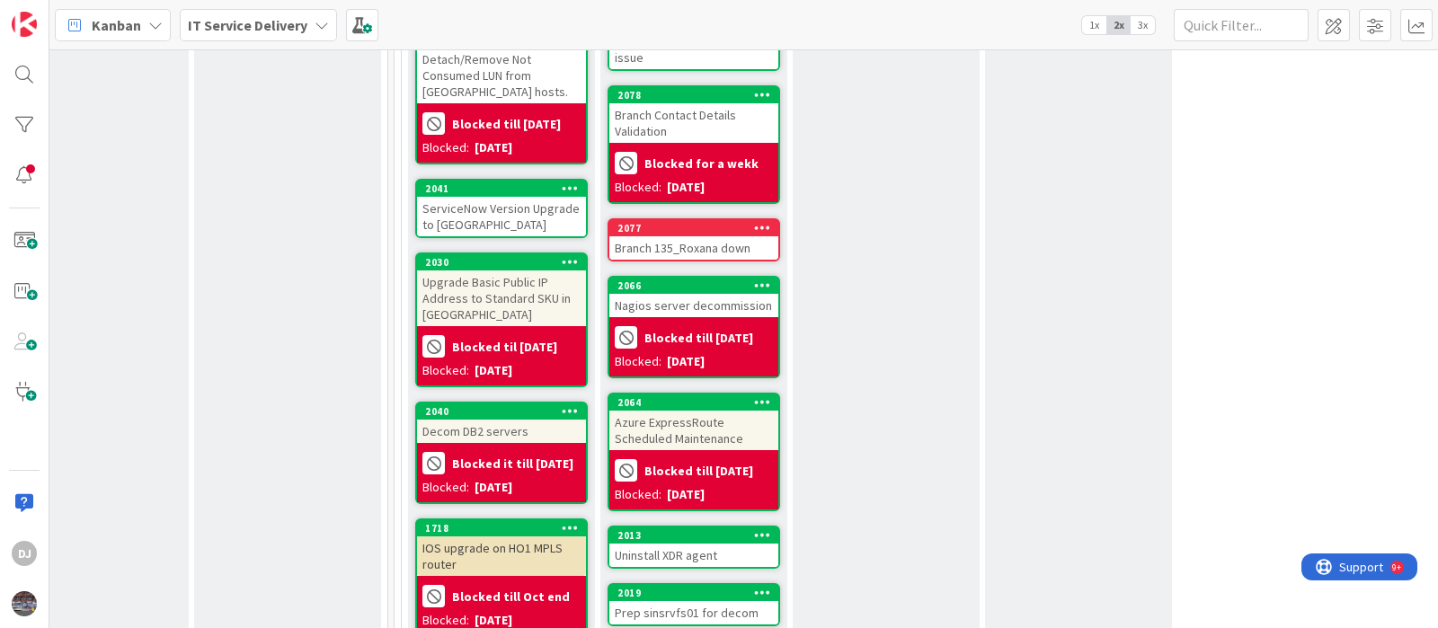
scroll to position [674, 638]
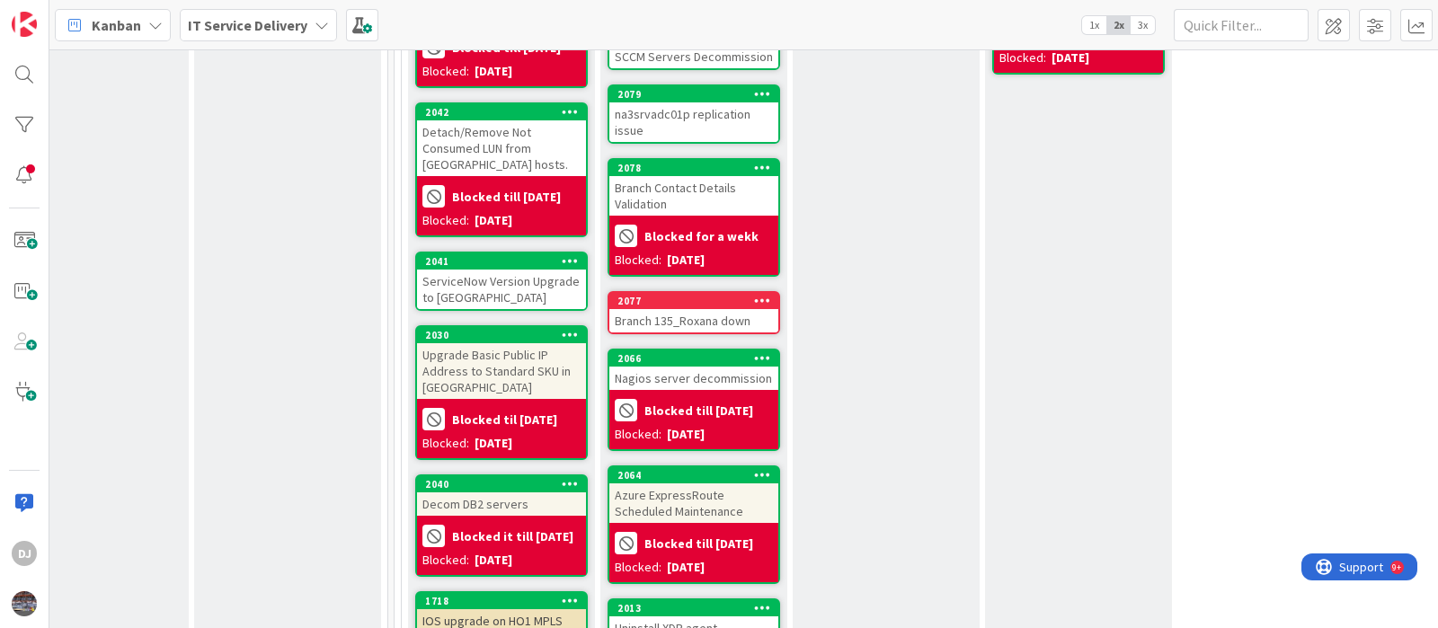
click at [759, 317] on div "Branch 135_Roxana down" at bounding box center [693, 320] width 169 height 23
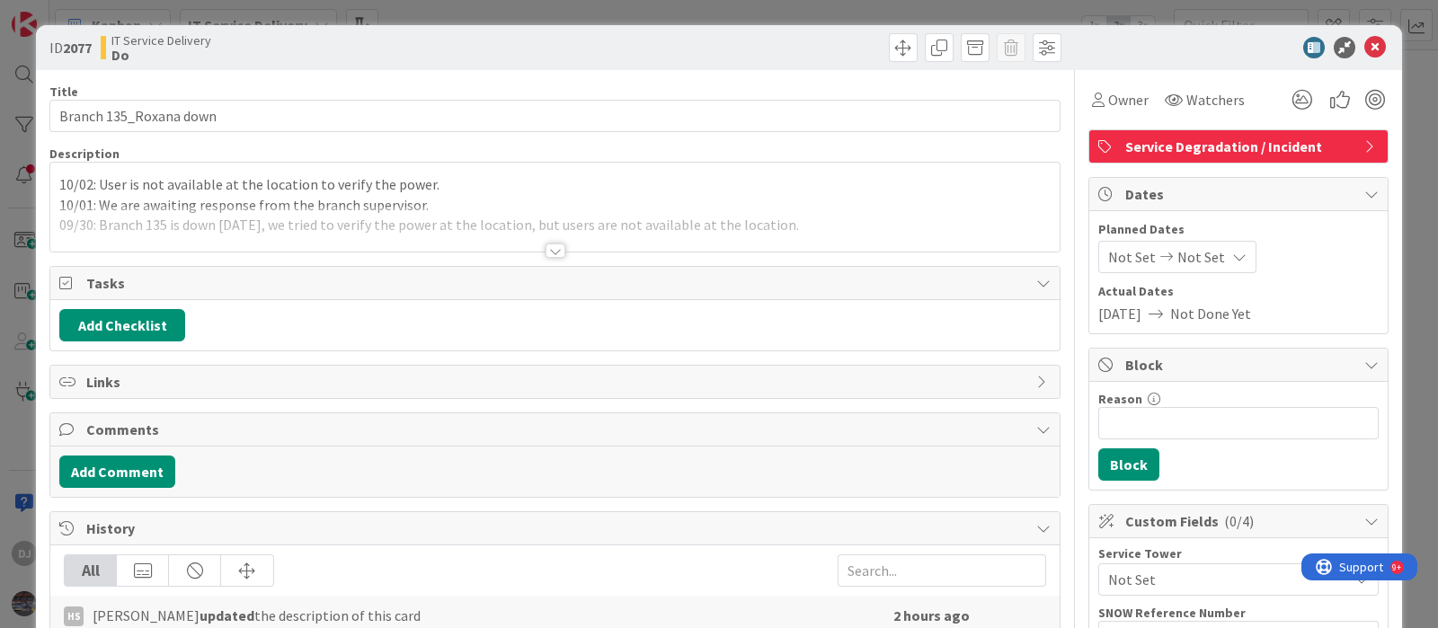
click at [712, 208] on div at bounding box center [554, 229] width 1009 height 46
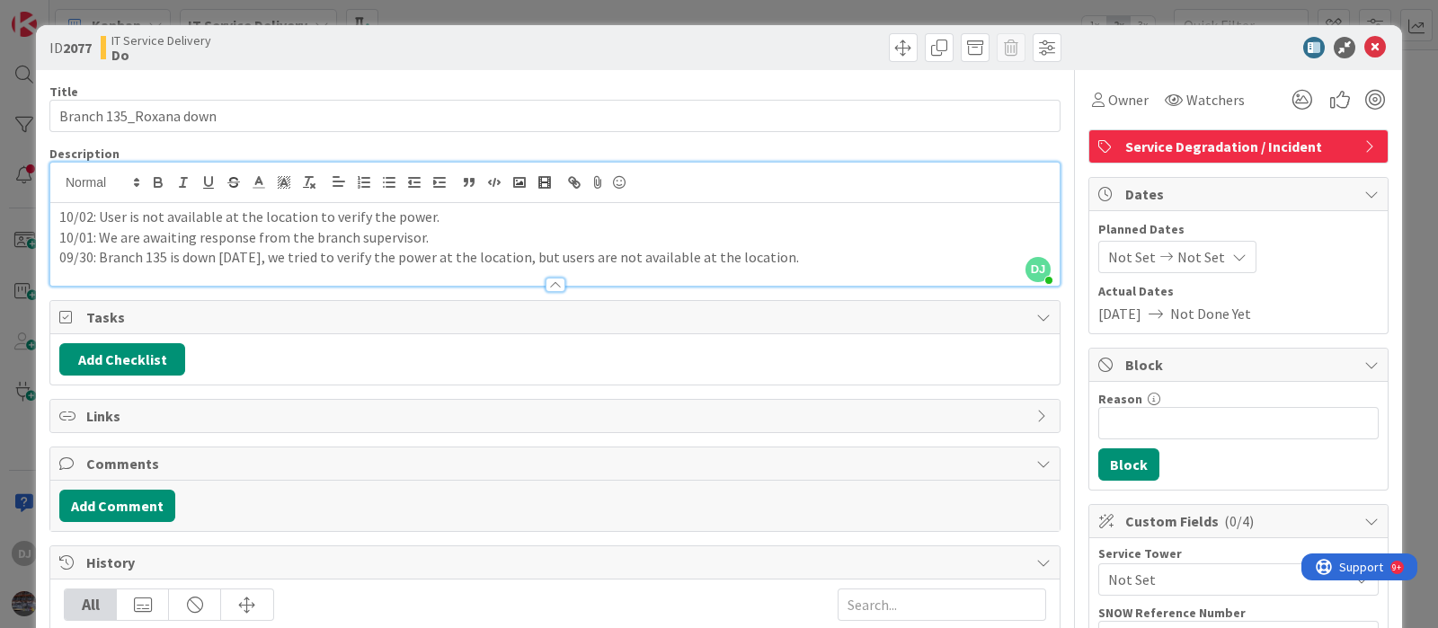
click at [697, 4] on div "ID 2077 IT Service Delivery Do Title 22 / 128 Branch 135_Roxana down Descriptio…" at bounding box center [719, 314] width 1438 height 628
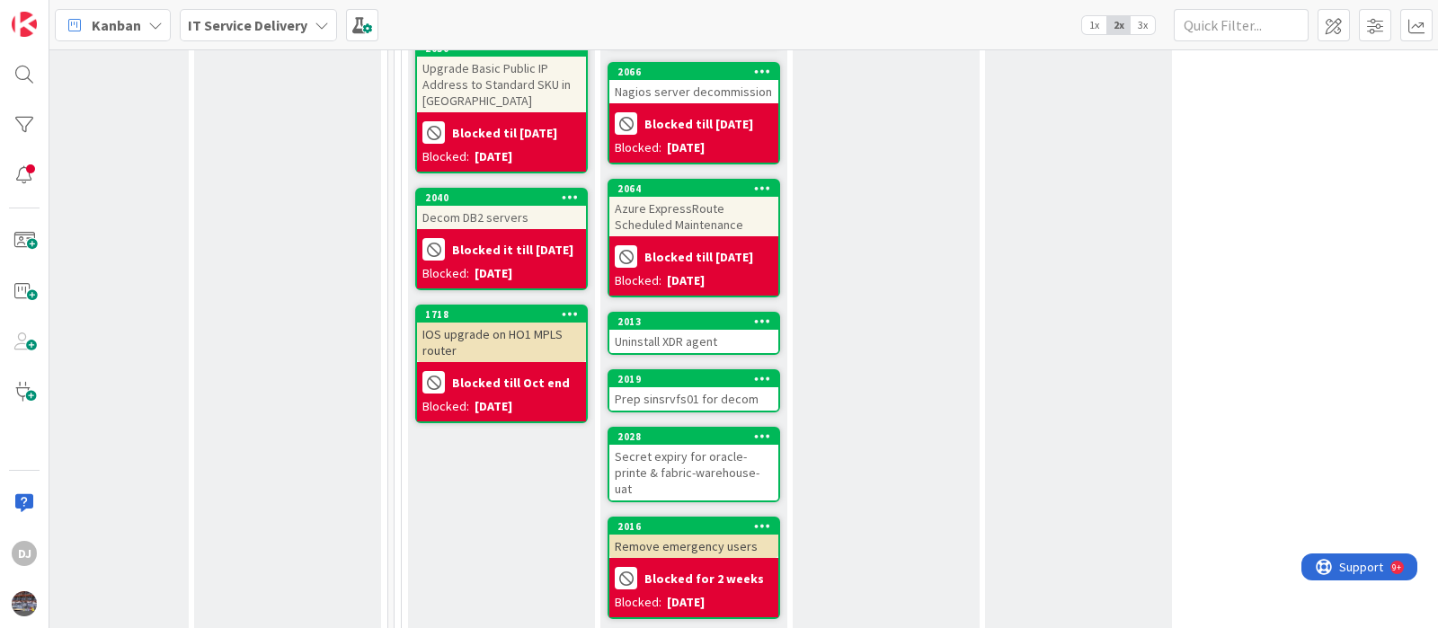
scroll to position [1011, 638]
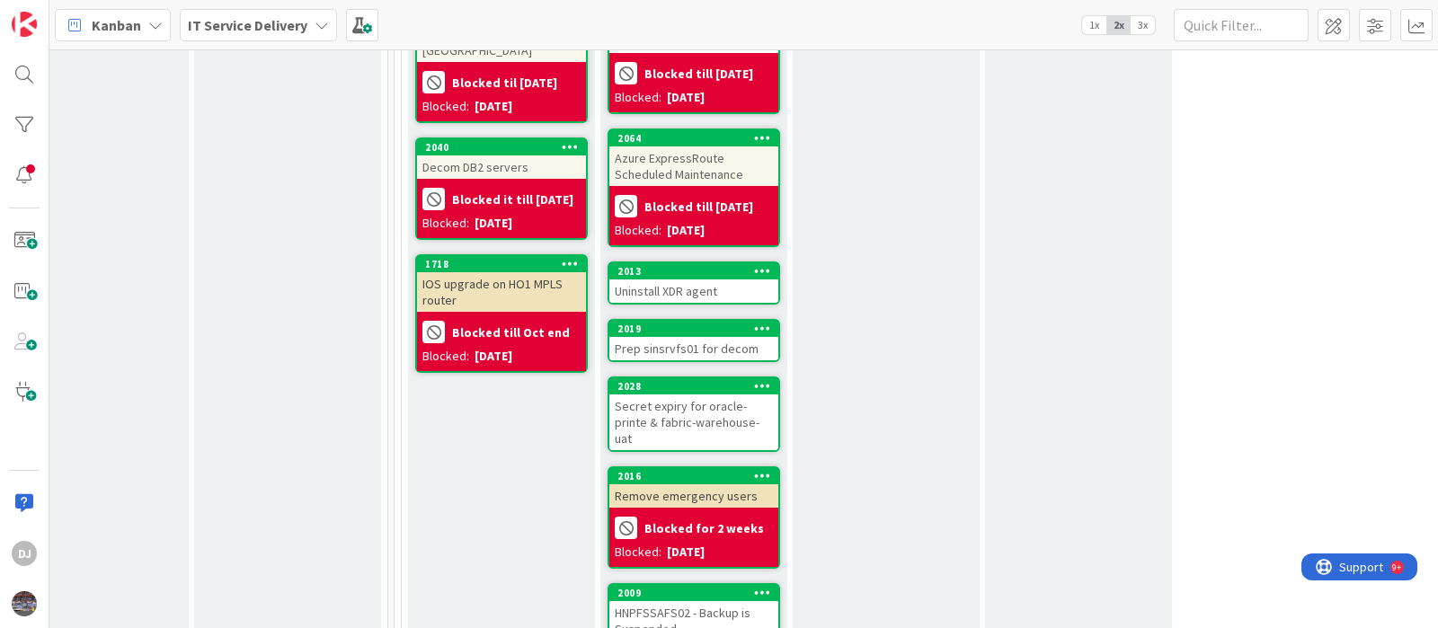
click at [726, 281] on div "Uninstall XDR agent" at bounding box center [693, 290] width 169 height 23
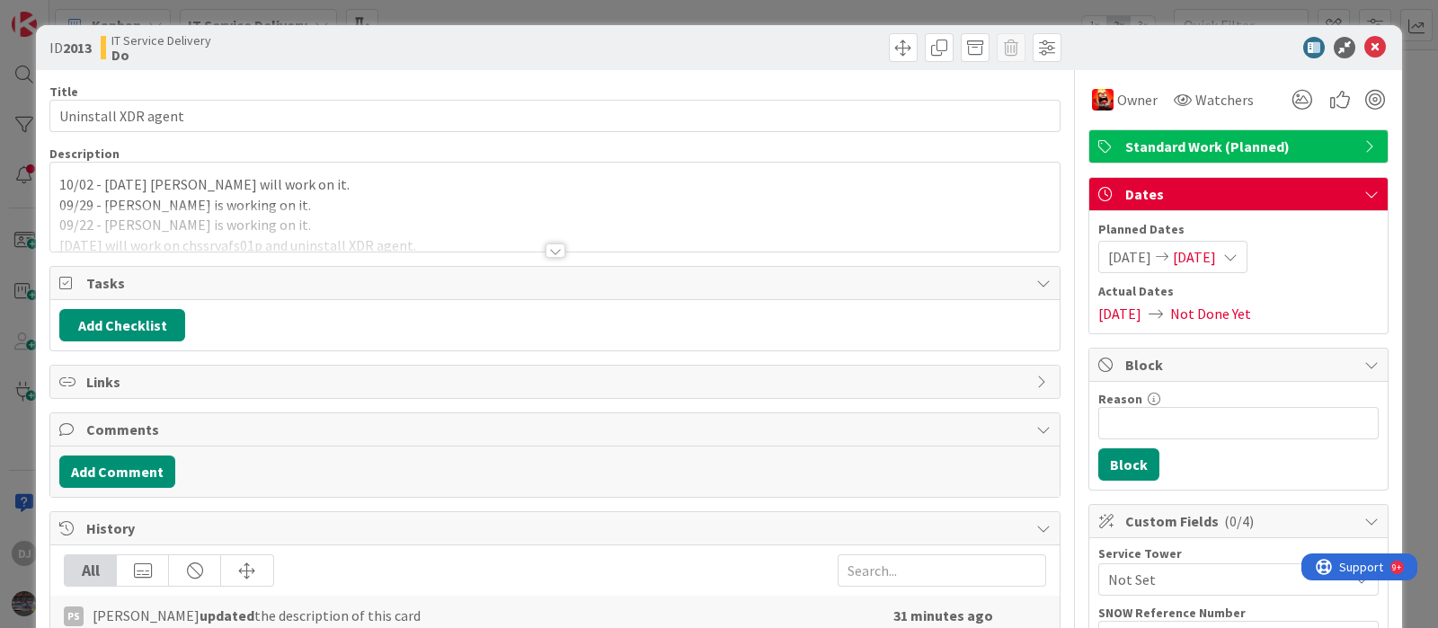
click at [683, 236] on div at bounding box center [554, 229] width 1009 height 46
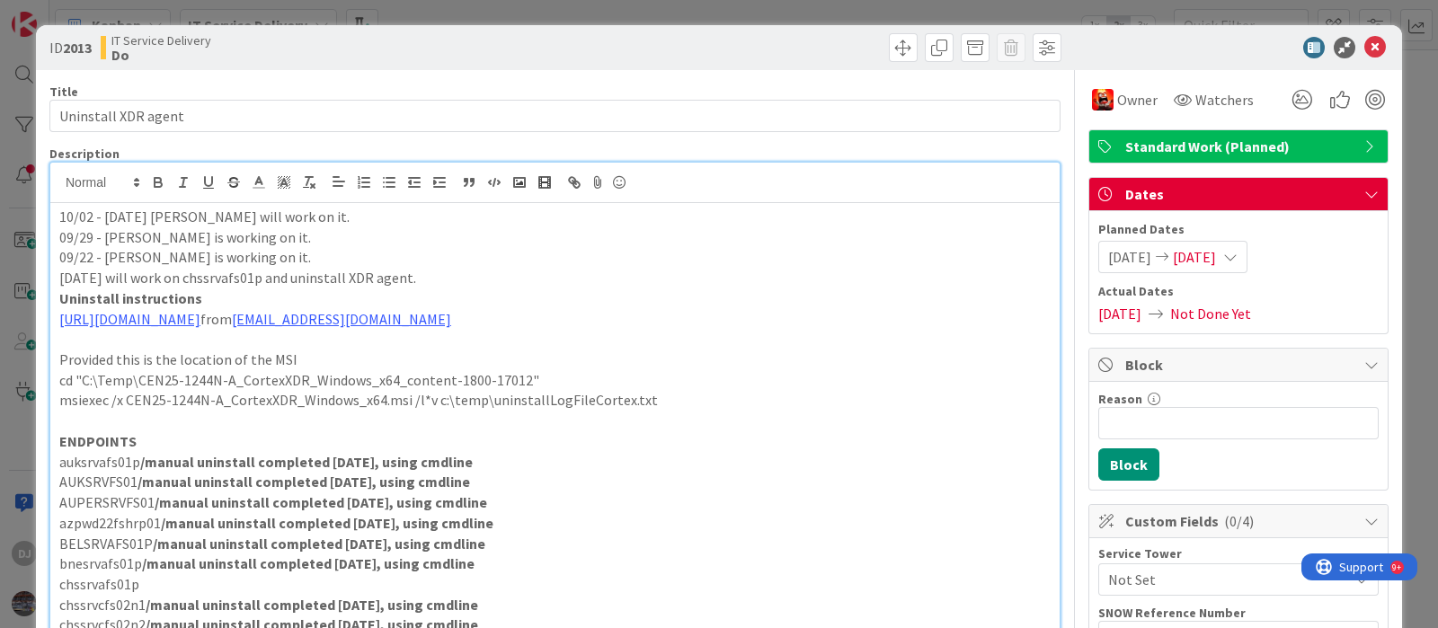
click at [719, 7] on div "ID 2013 IT Service Delivery Do Title 19 / 128 Uninstall XDR agent Description D…" at bounding box center [719, 314] width 1438 height 628
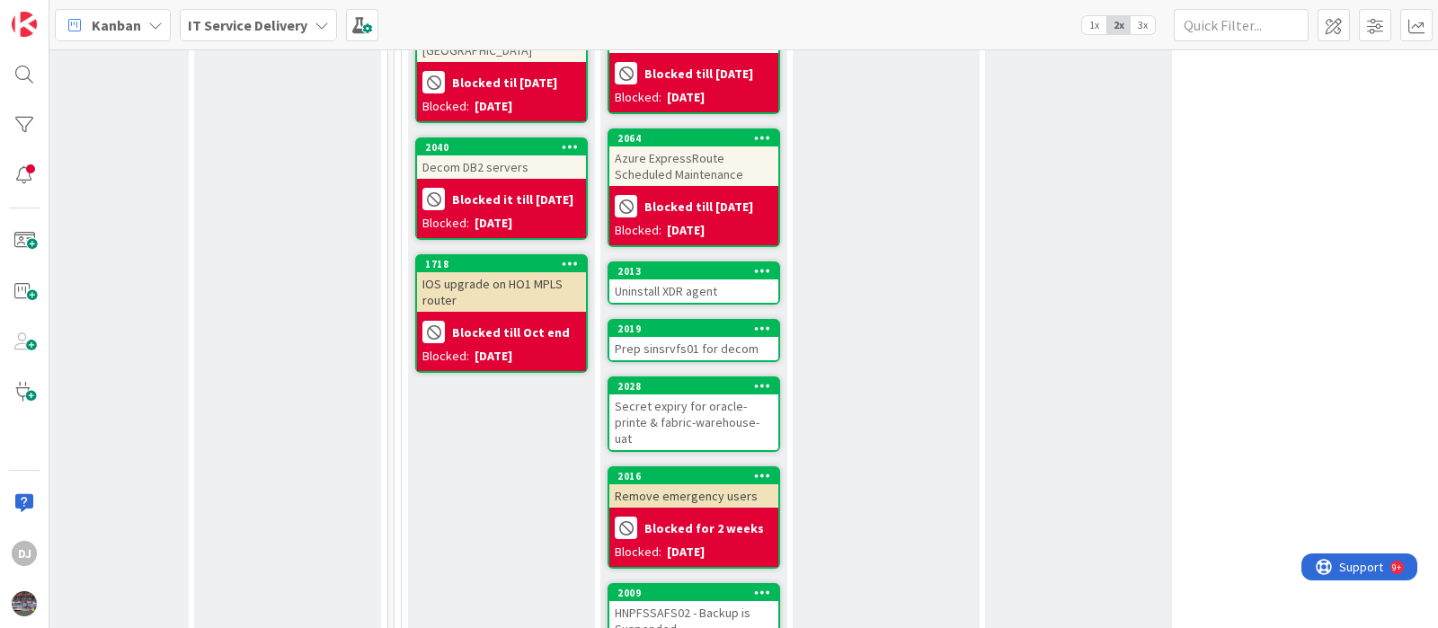
drag, startPoint x: 709, startPoint y: 350, endPoint x: 708, endPoint y: 360, distance: 9.9
click at [709, 350] on div "Prep sinsrvfs01 for decom" at bounding box center [693, 348] width 169 height 23
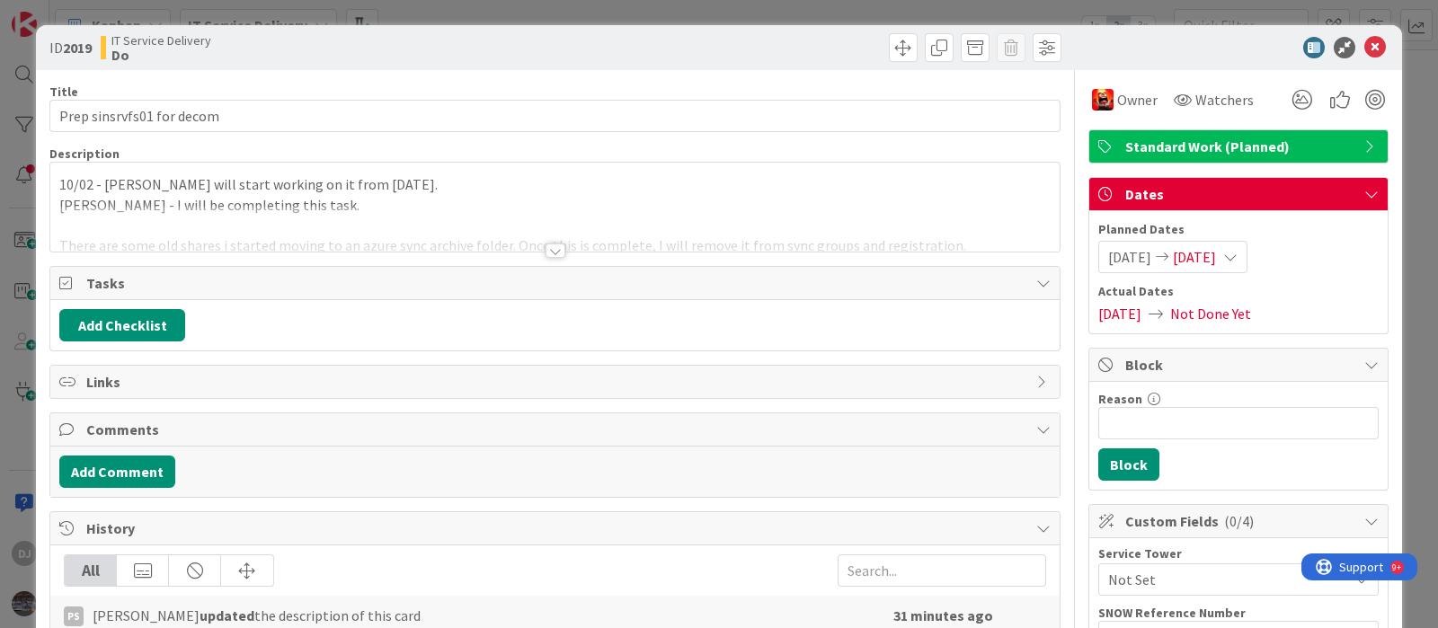
click at [557, 230] on div at bounding box center [554, 229] width 1009 height 46
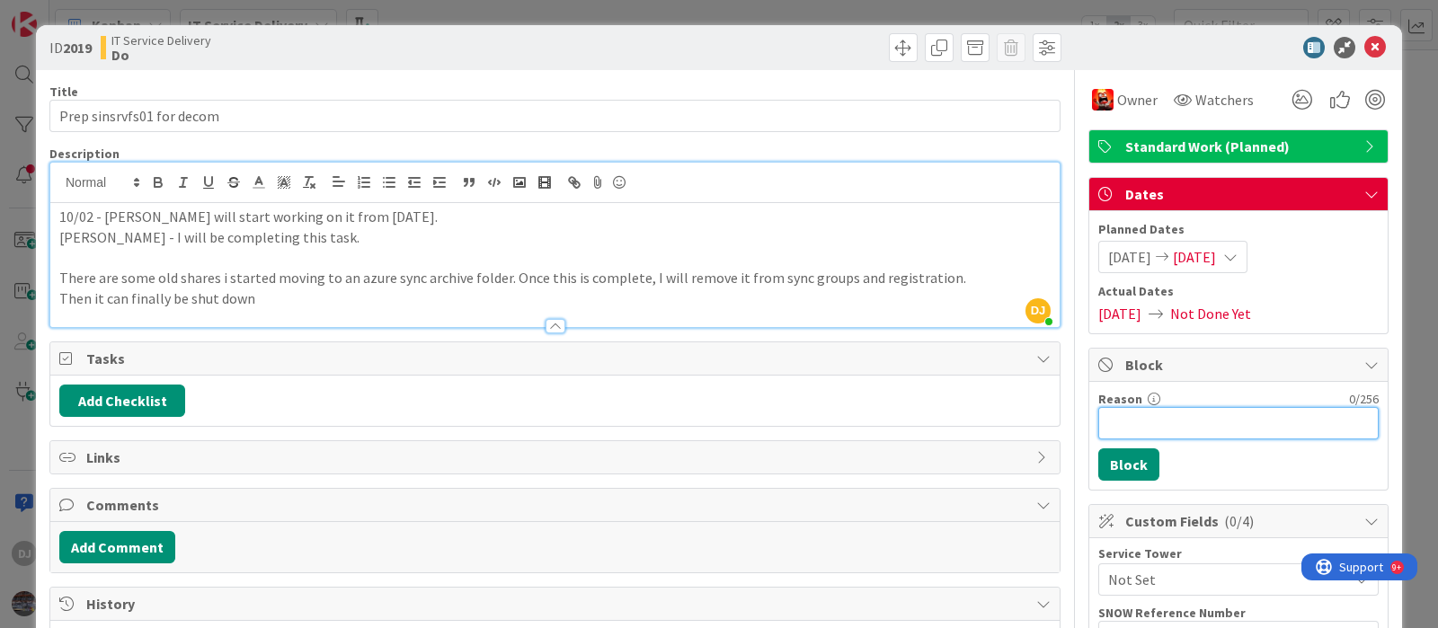
click at [1098, 423] on input "Reason" at bounding box center [1238, 423] width 280 height 32
type input "Blocked till 7th Oct"
click at [1123, 461] on button "Block" at bounding box center [1128, 464] width 61 height 32
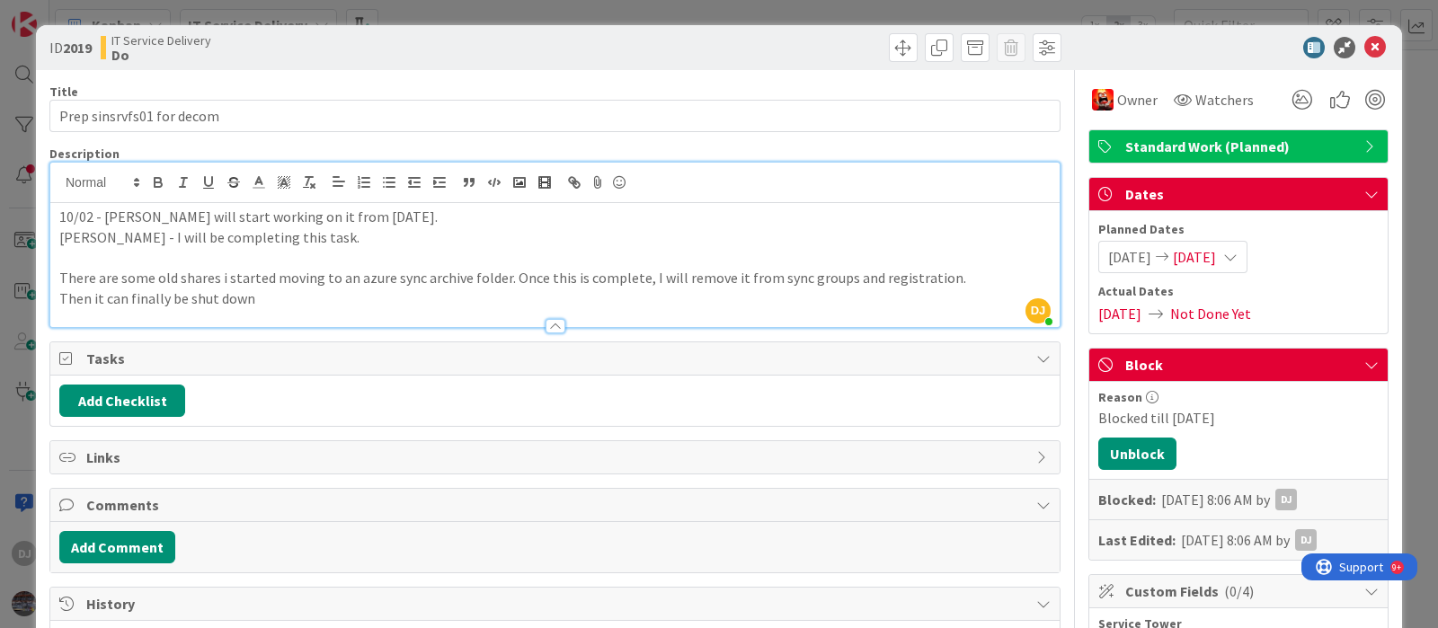
click at [723, 14] on div "ID 2019 IT Service Delivery Do Title 25 / 128 Prep sinsrvfs01 for decom Descrip…" at bounding box center [719, 314] width 1438 height 628
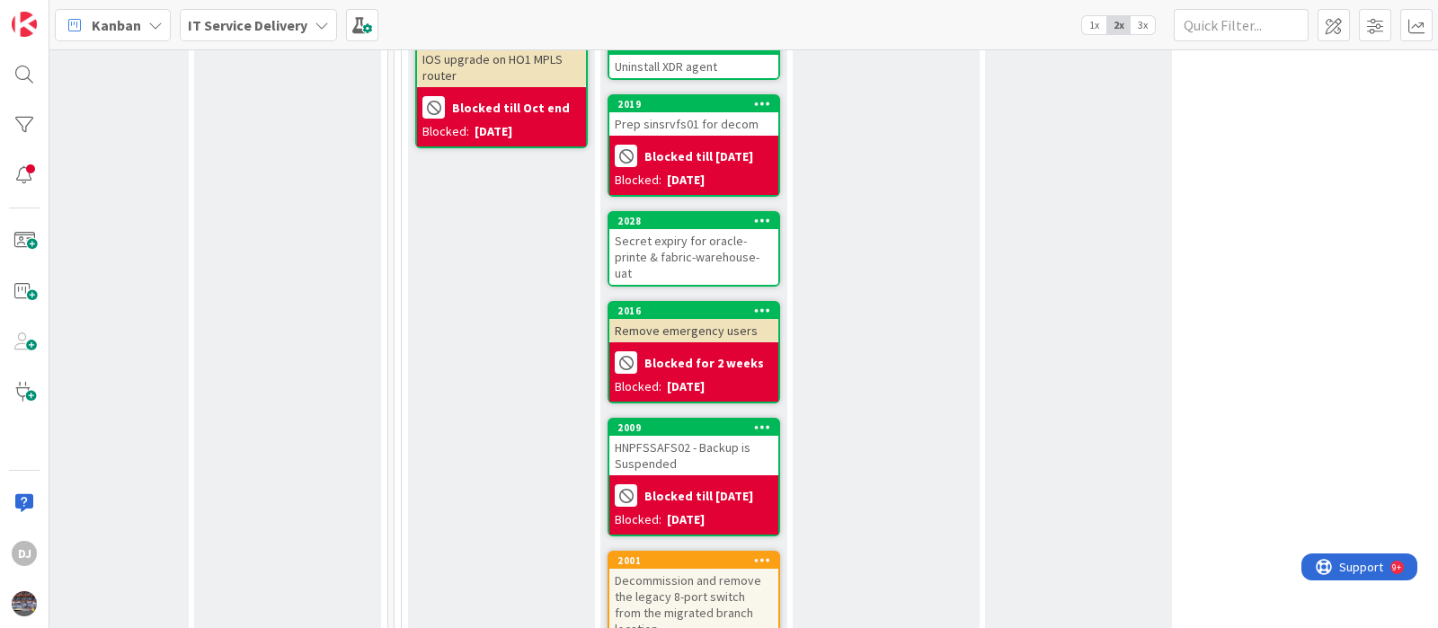
click at [722, 252] on div "Secret expiry for oracle-printe & fabric-warehouse-uat" at bounding box center [693, 257] width 169 height 56
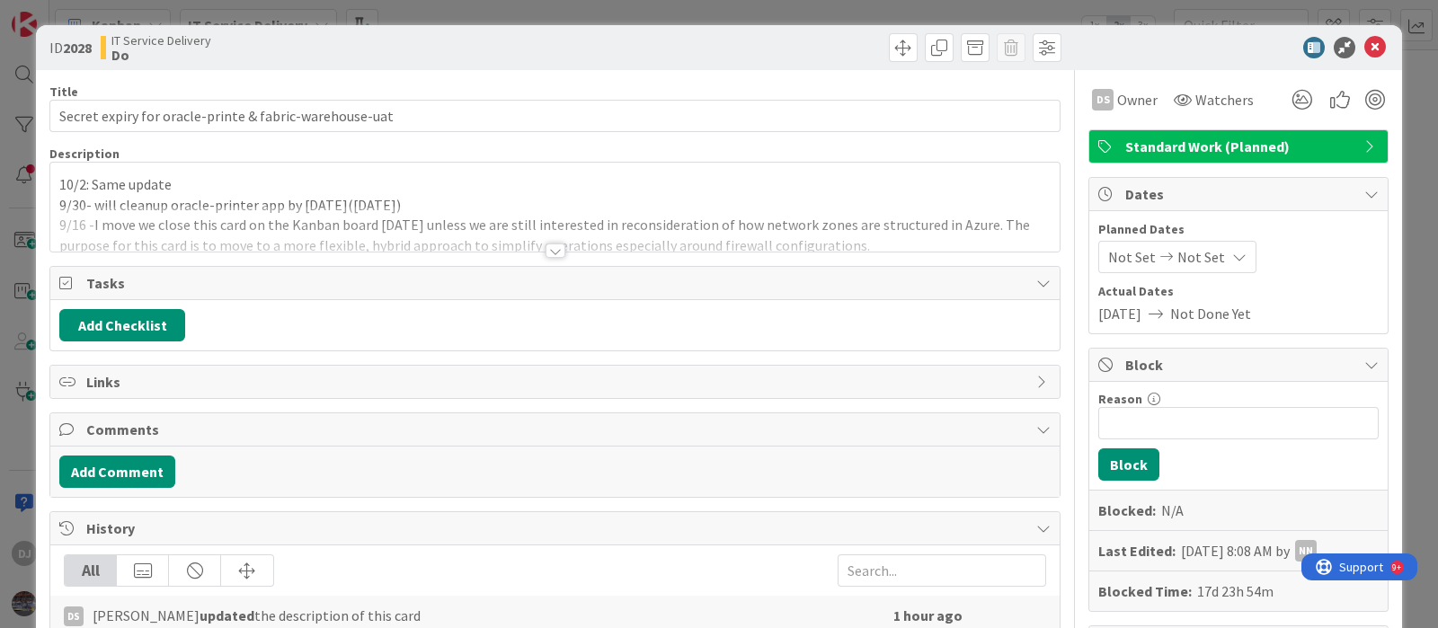
click at [656, 225] on div at bounding box center [554, 229] width 1009 height 46
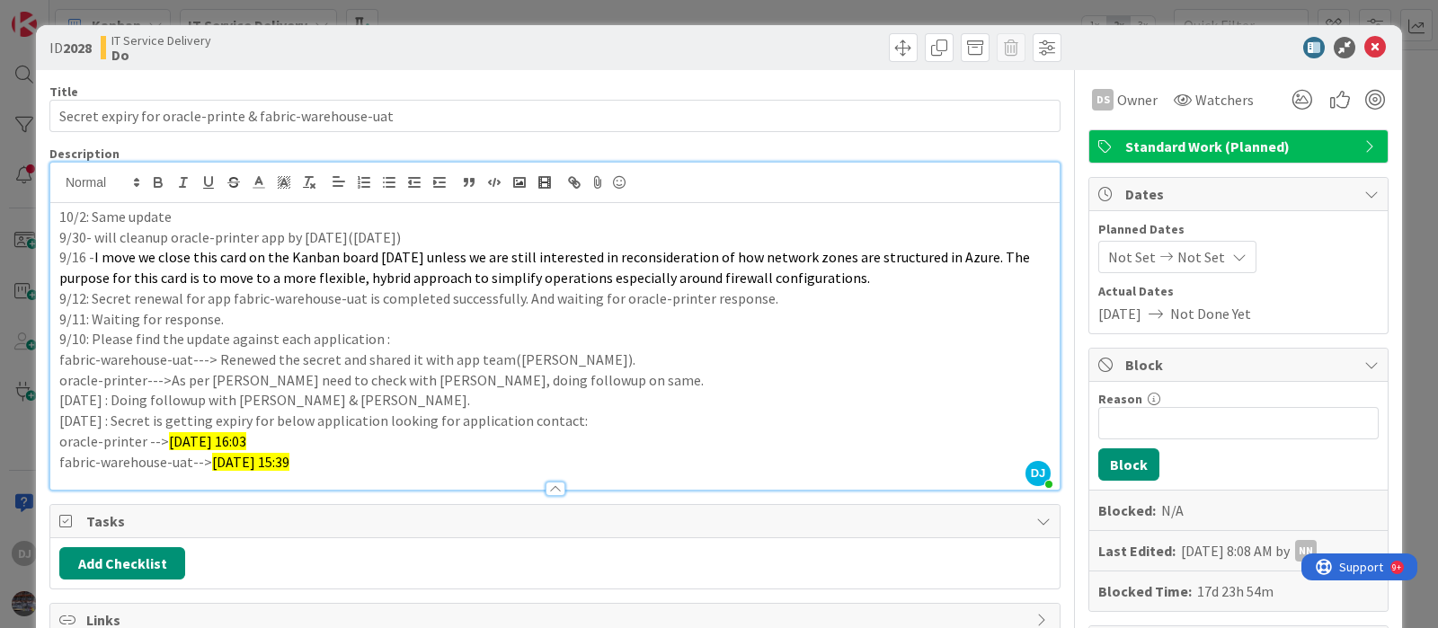
click at [636, 17] on div "ID 2028 IT Service Delivery Do Title 54 / 128 Secret expiry for oracle-printe &…" at bounding box center [719, 314] width 1438 height 628
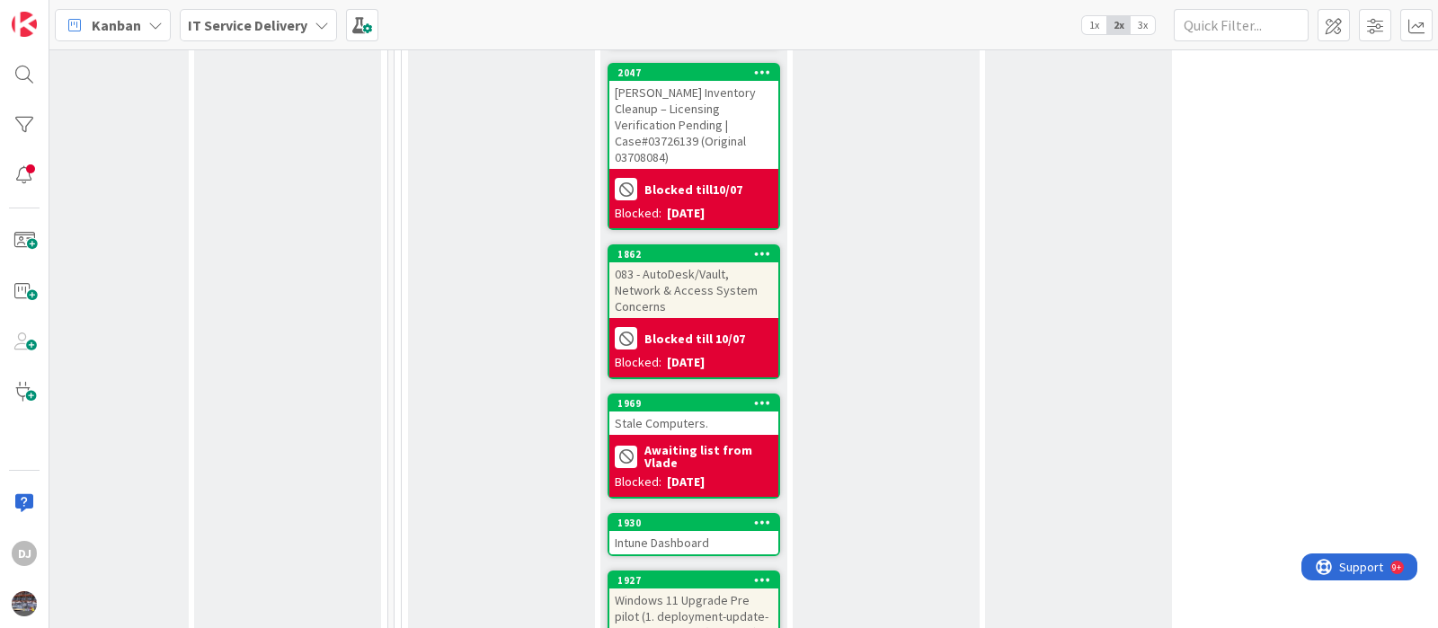
scroll to position [2134, 638]
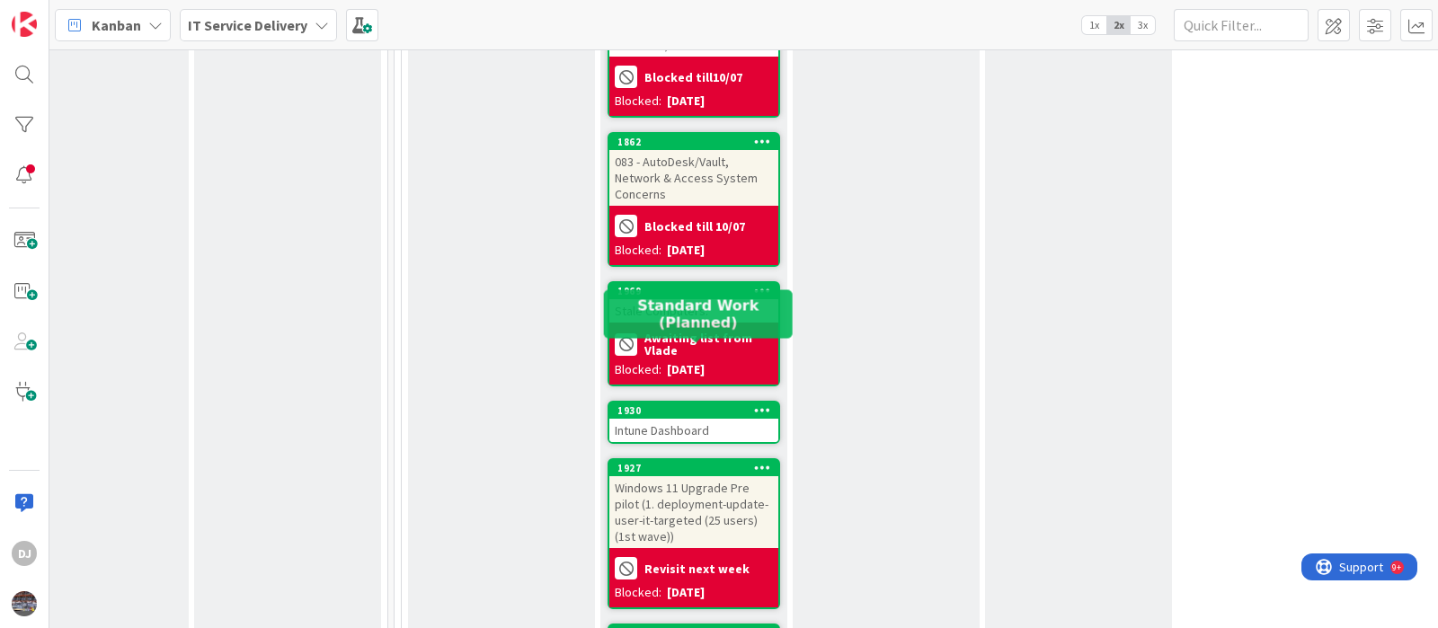
click at [665, 404] on div "1930" at bounding box center [697, 410] width 161 height 13
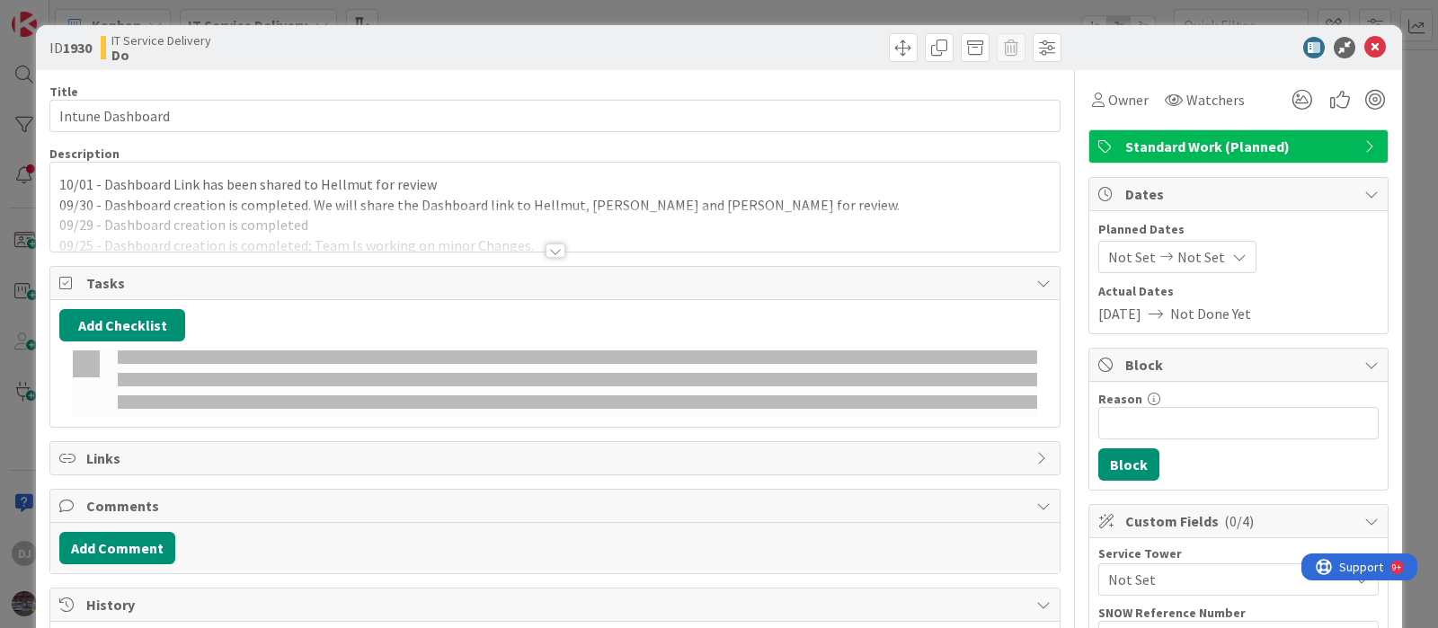
click at [649, 204] on p "09/30 - Dashboard creation is completed. We will share the Dashboard link to He…" at bounding box center [554, 205] width 991 height 21
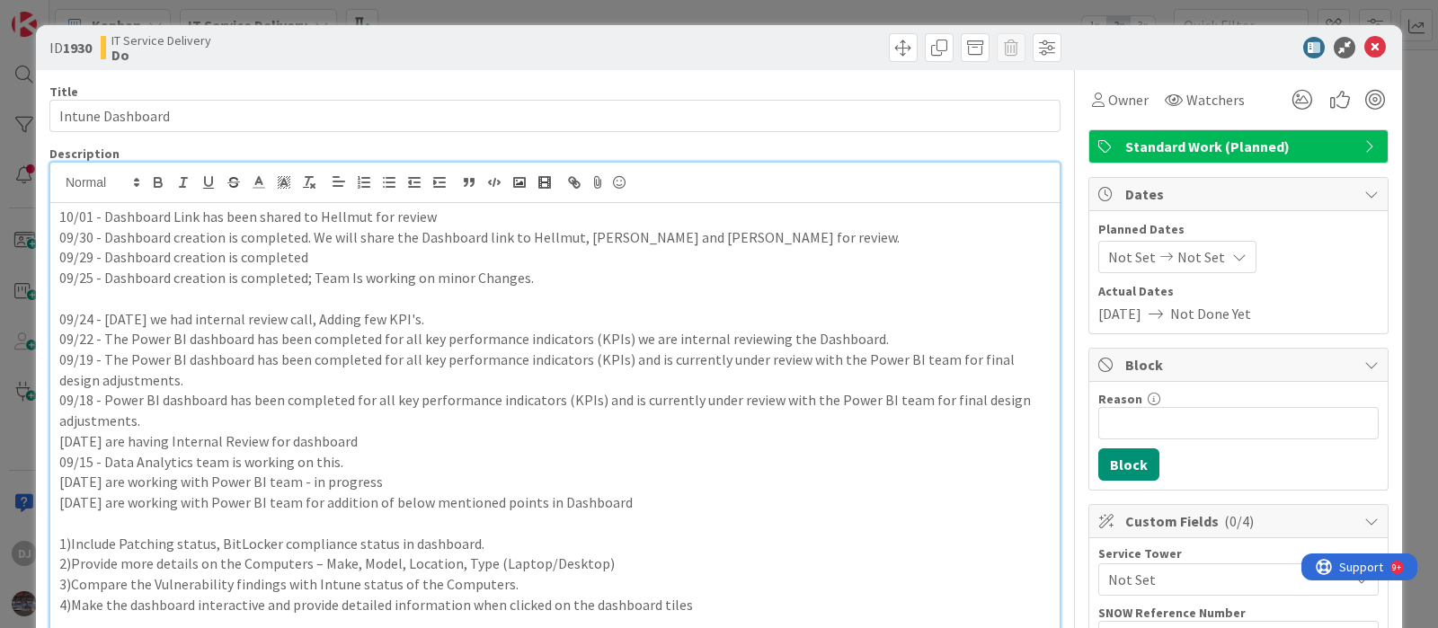
drag, startPoint x: 650, startPoint y: 9, endPoint x: 647, endPoint y: 109, distance: 99.8
click at [649, 9] on div "ID 1930 IT Service Delivery Do Title 16 / 128 Intune Dashboard Description DJ D…" at bounding box center [719, 314] width 1438 height 628
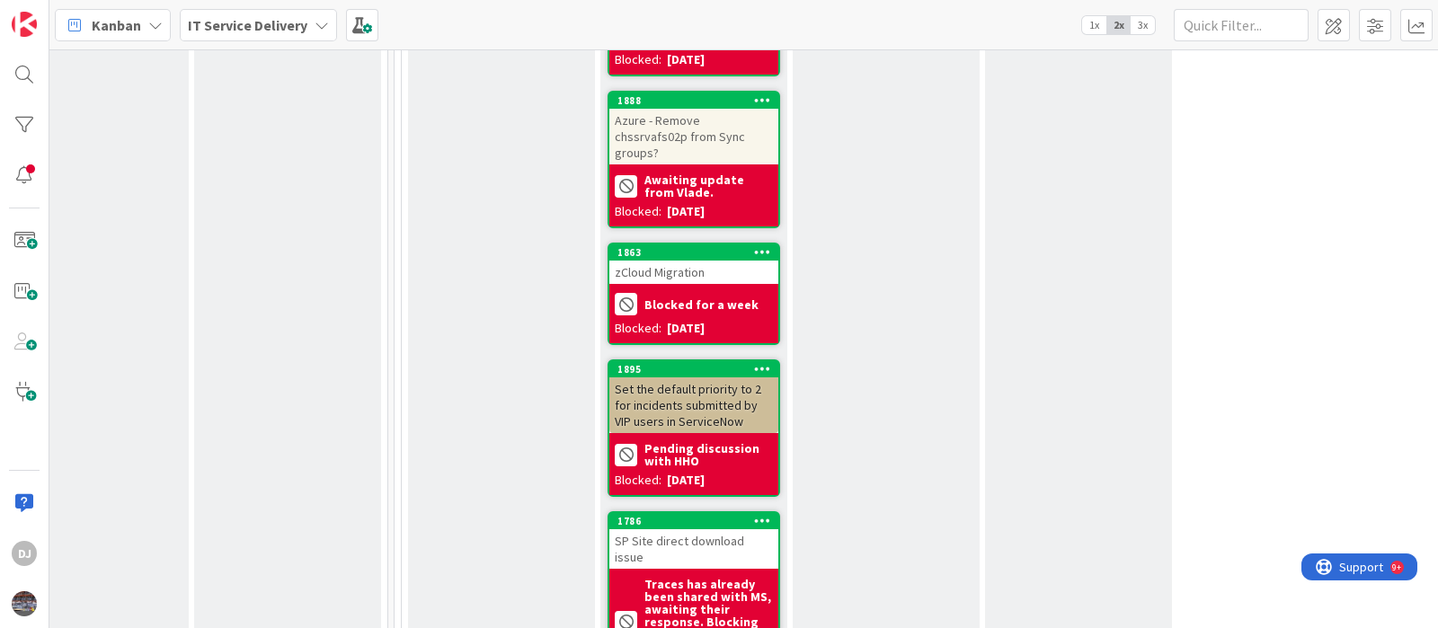
scroll to position [2696, 638]
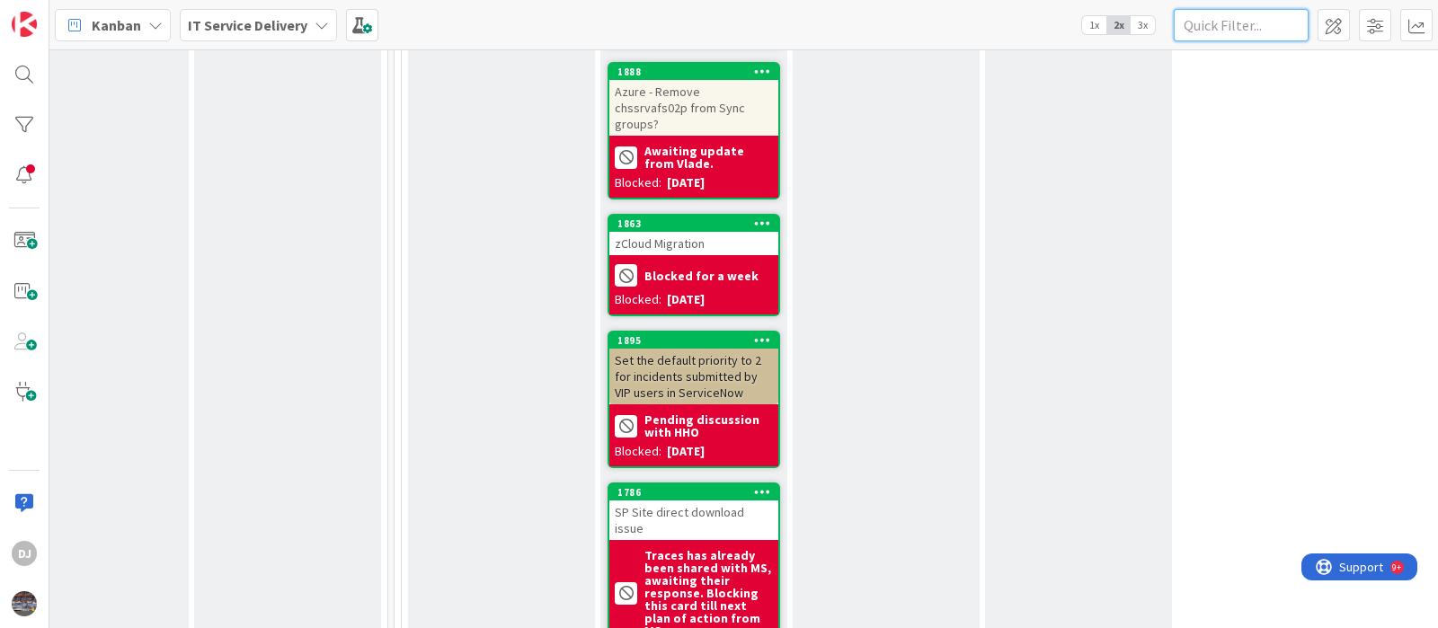
click at [1258, 28] on input "text" at bounding box center [1241, 25] width 135 height 32
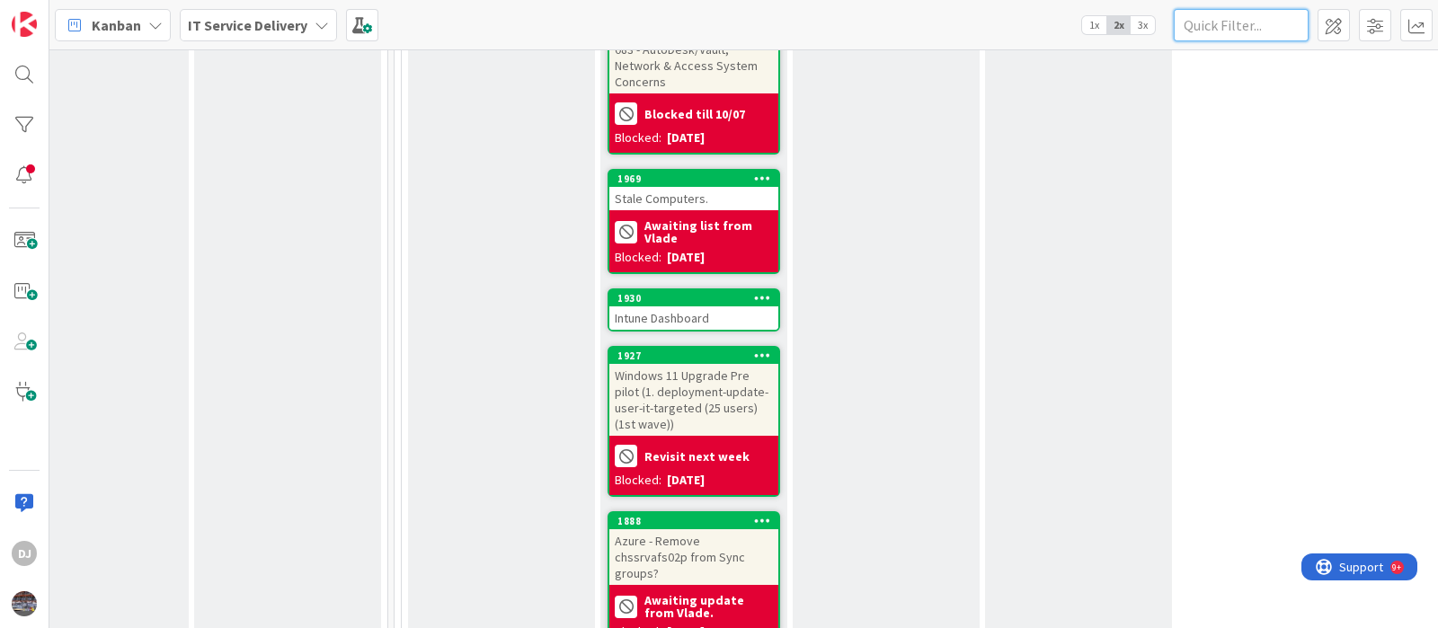
scroll to position [2134, 638]
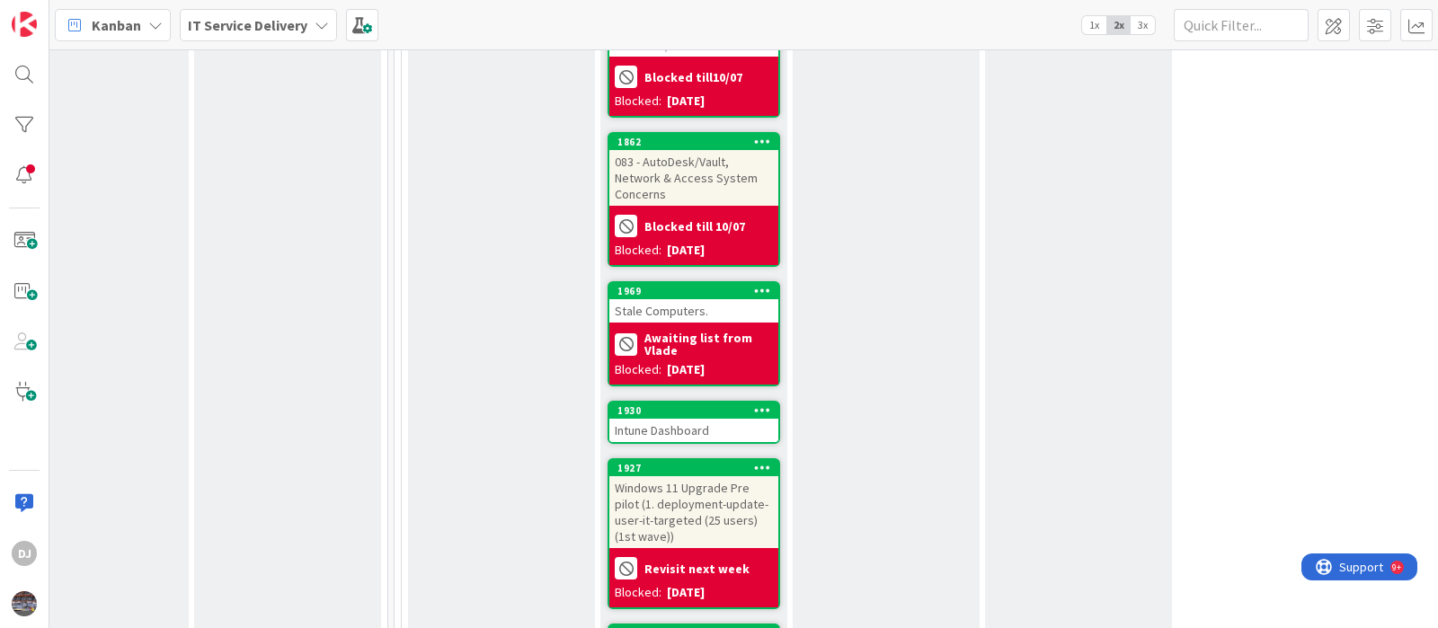
click at [733, 150] on div "083 - AutoDesk/Vault, Network & Access System Concerns" at bounding box center [693, 178] width 169 height 56
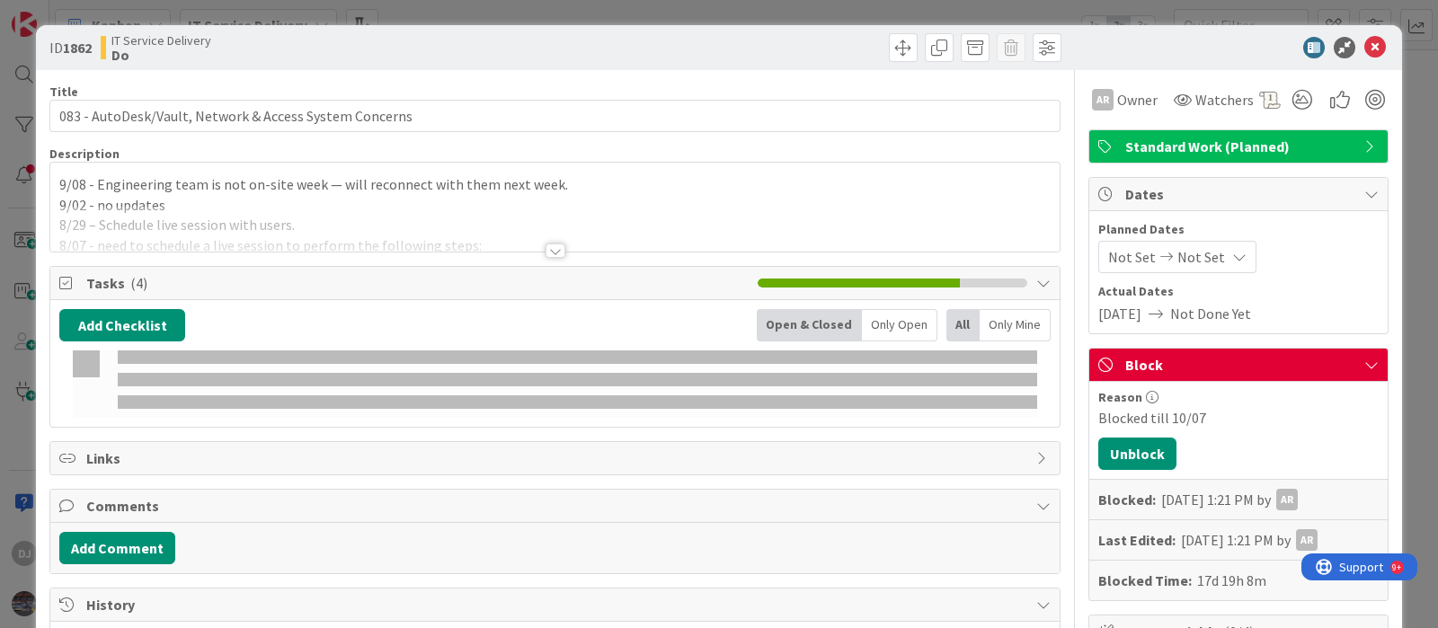
click at [679, 208] on div at bounding box center [554, 229] width 1009 height 46
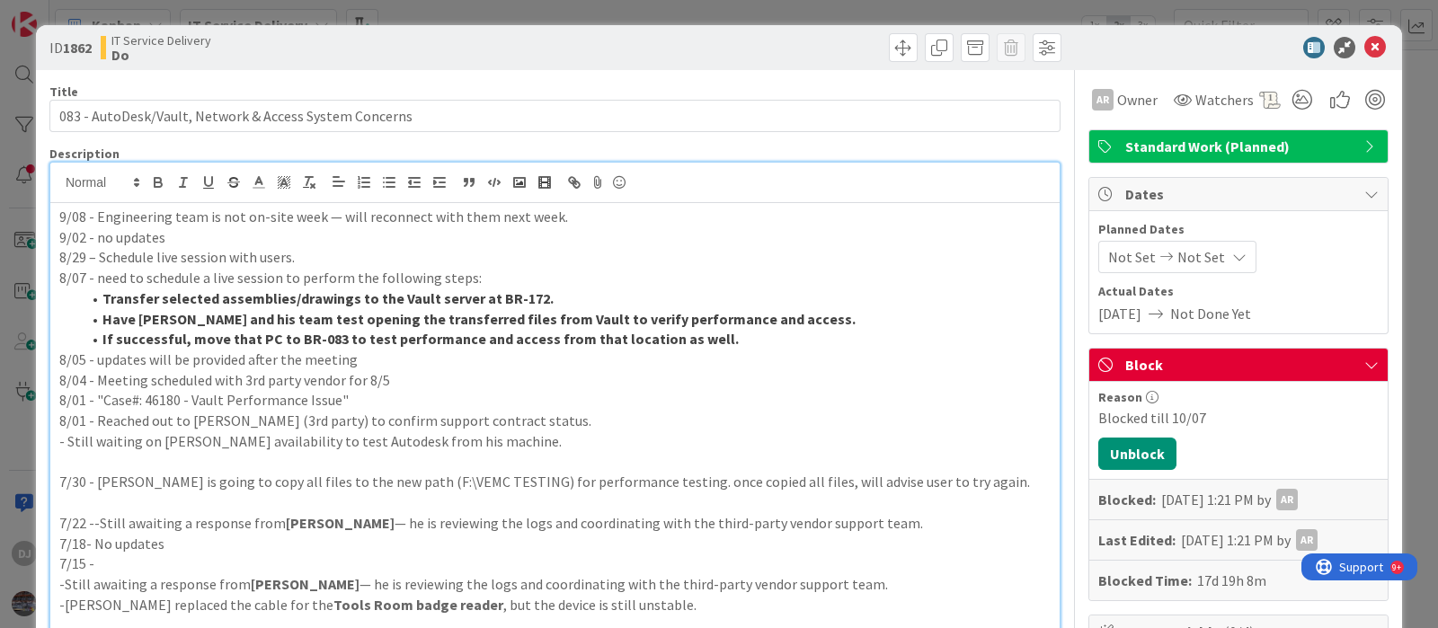
drag, startPoint x: 816, startPoint y: 17, endPoint x: 854, endPoint y: 39, distance: 43.5
click at [816, 16] on div "ID 1862 IT Service Delivery Do Title 55 / 128 083 - AutoDesk/Vault, Network & A…" at bounding box center [719, 314] width 1438 height 628
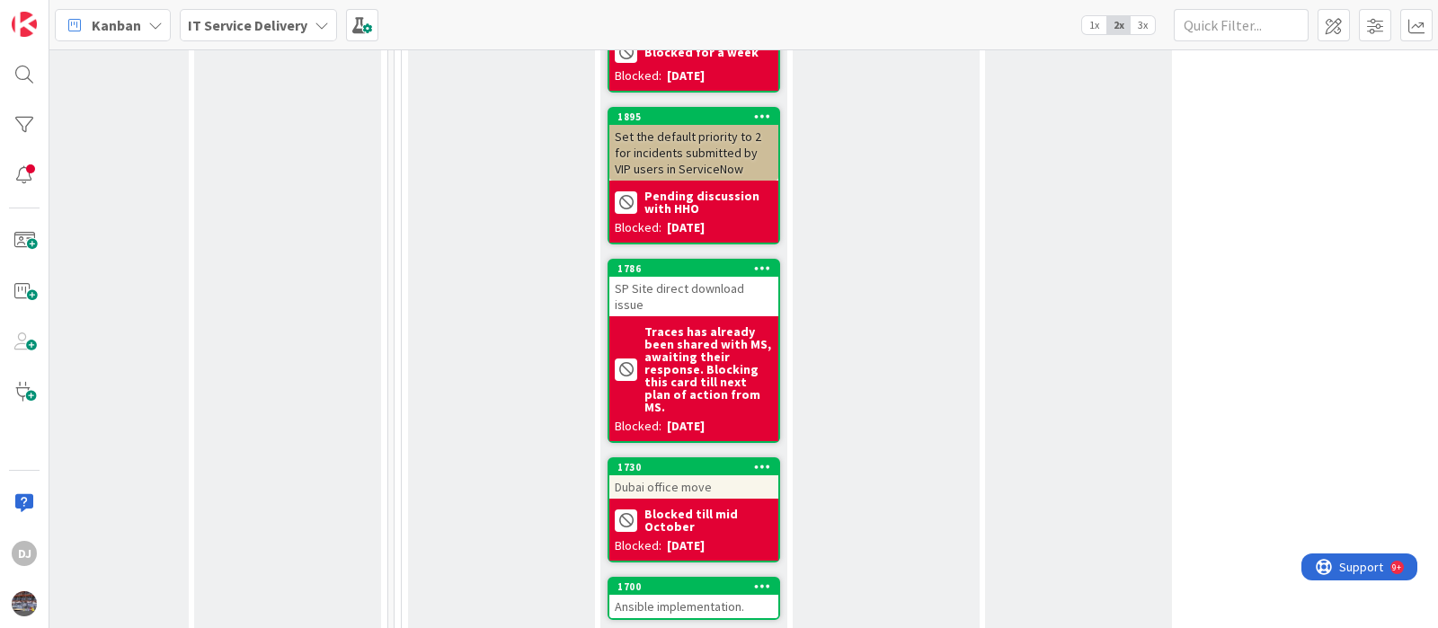
scroll to position [3032, 638]
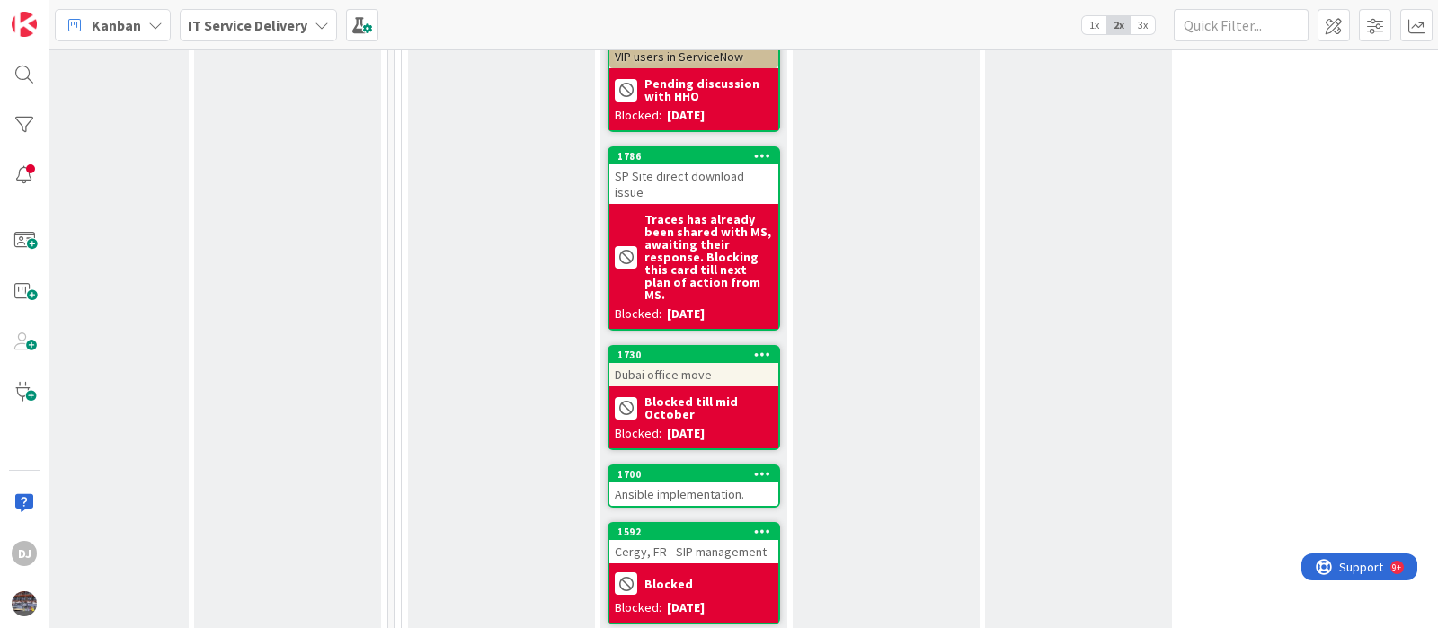
click at [683, 483] on div "Ansible implementation." at bounding box center [693, 494] width 169 height 23
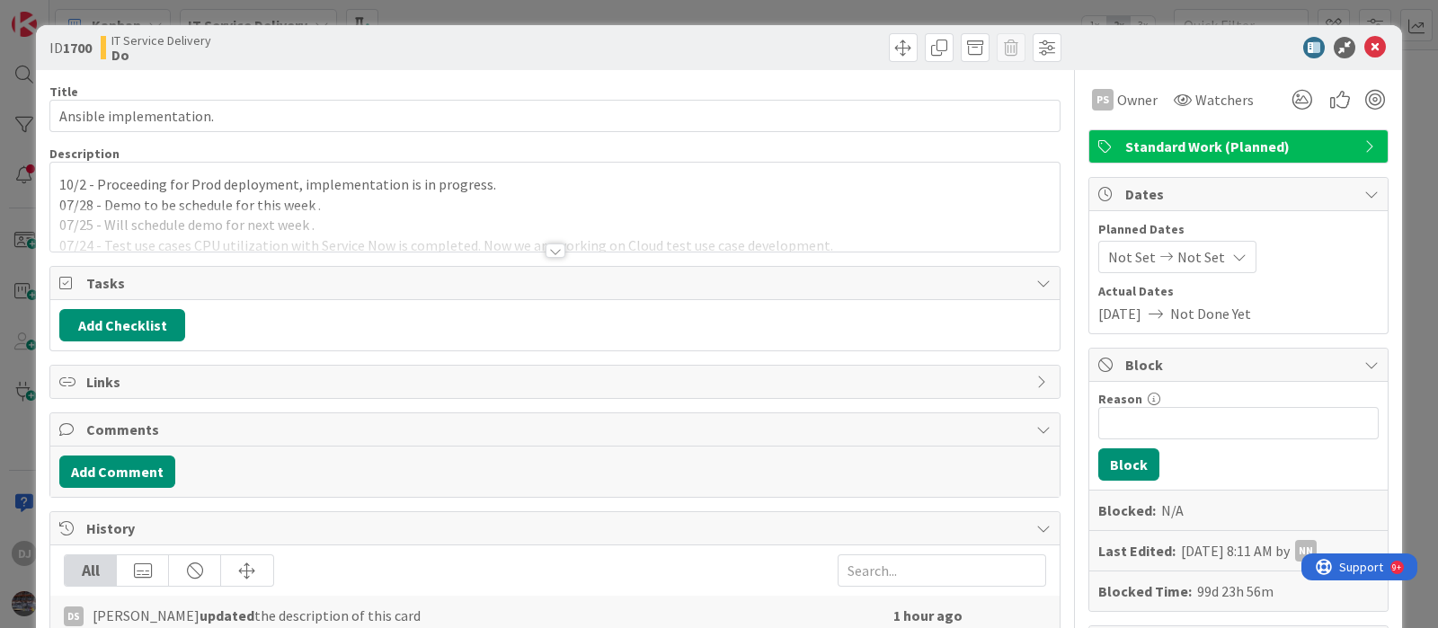
click at [748, 220] on div at bounding box center [554, 229] width 1009 height 46
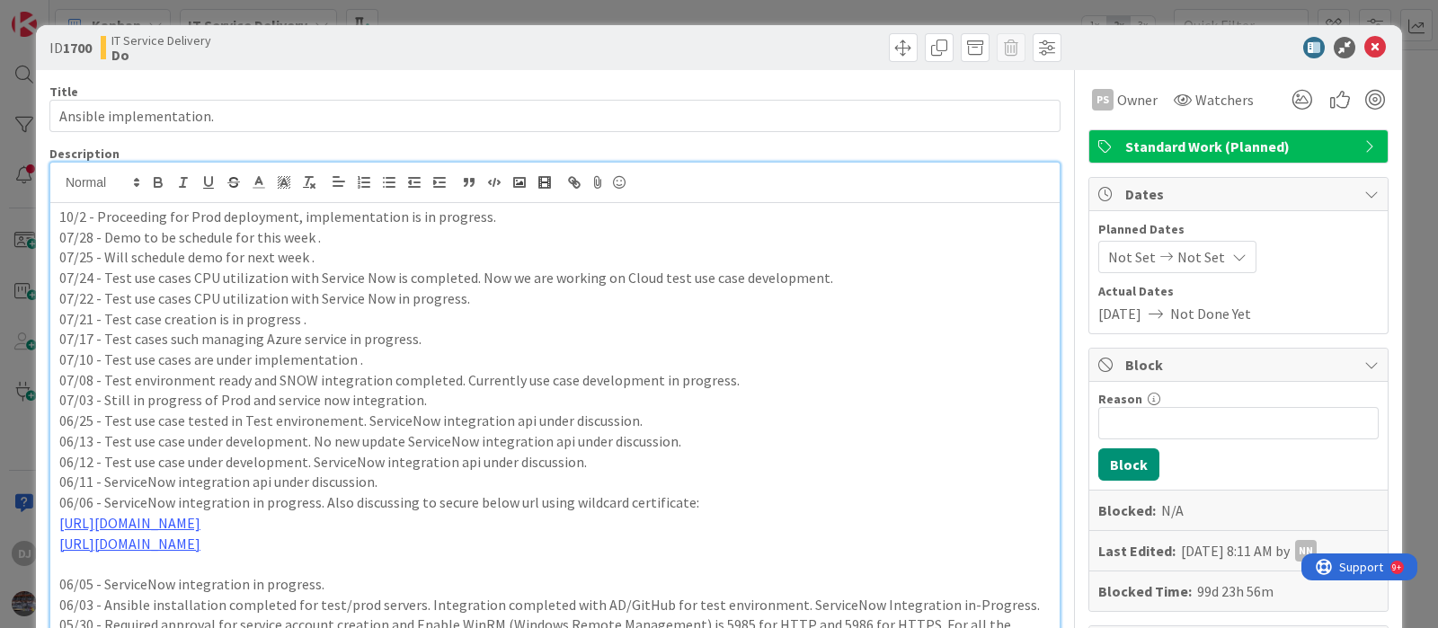
click at [720, 15] on div "ID 1700 IT Service Delivery Do Title 23 / 128 Ansible implementation. Descripti…" at bounding box center [719, 314] width 1438 height 628
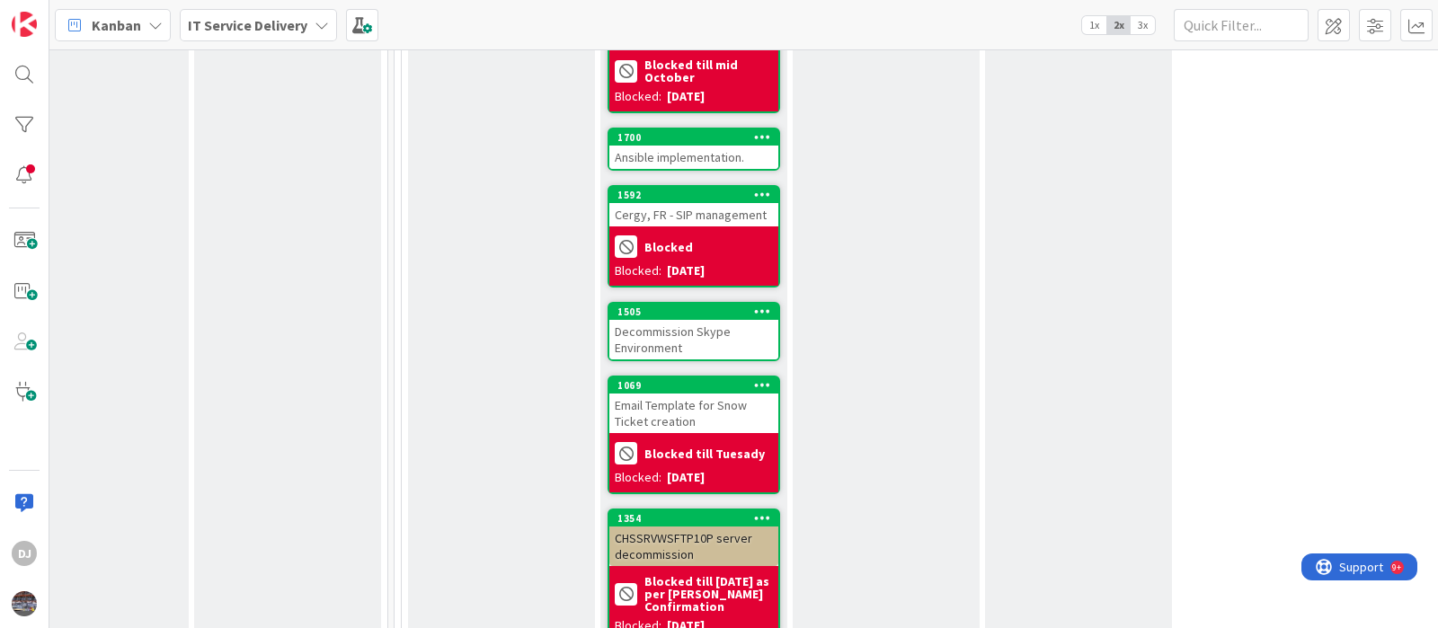
click at [732, 320] on div "Decommission Skype Environment" at bounding box center [693, 340] width 169 height 40
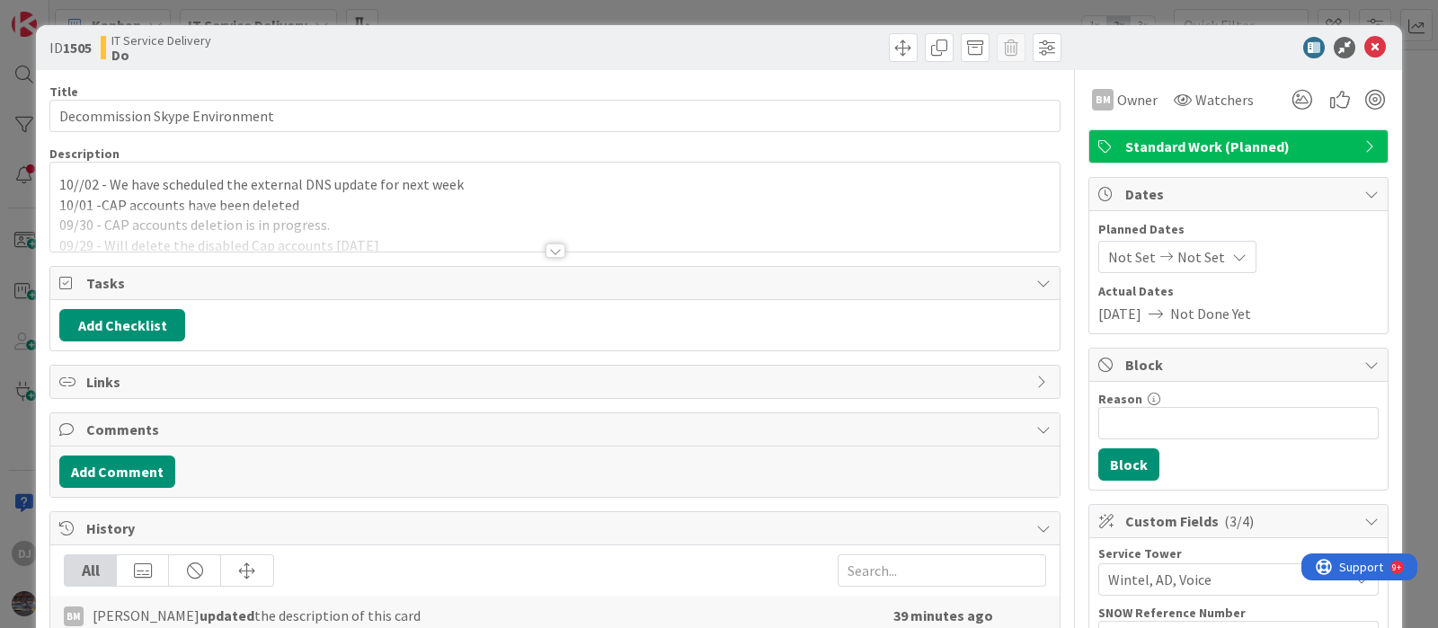
click at [731, 217] on div at bounding box center [554, 229] width 1009 height 46
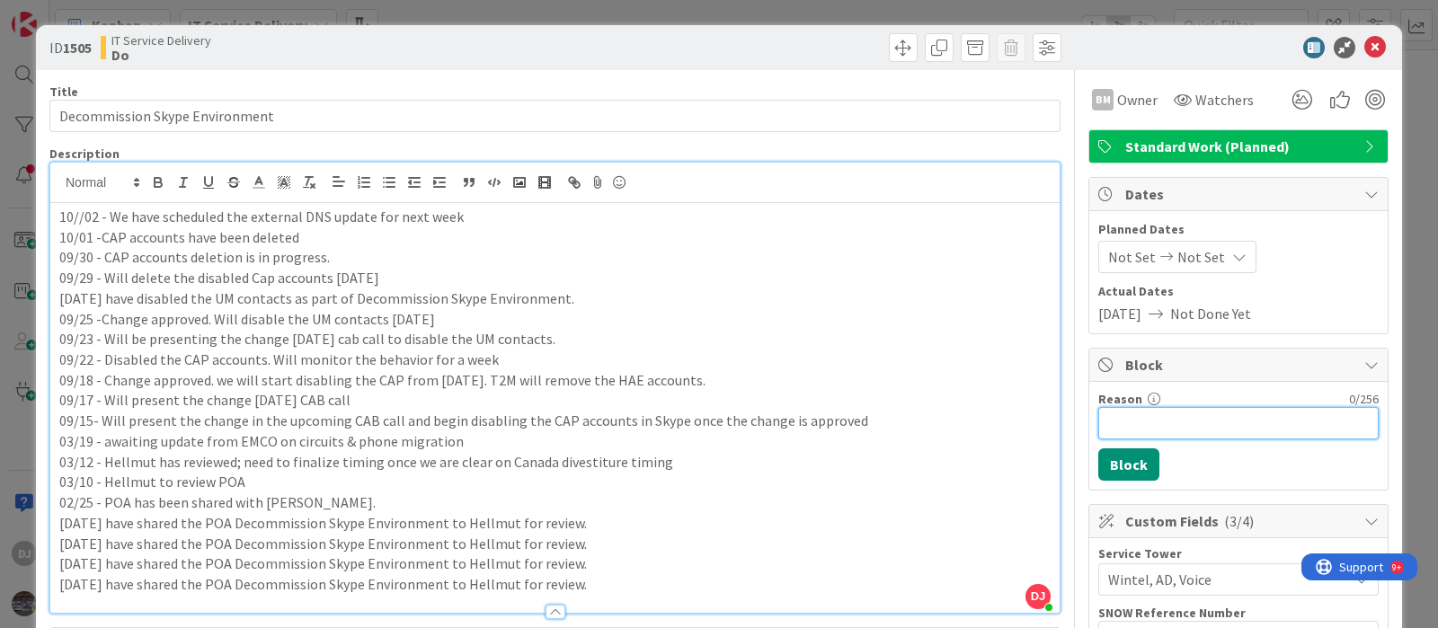
click at [1109, 416] on input "Reason" at bounding box center [1238, 423] width 280 height 32
type input "Blocked till Friday"
click at [1122, 467] on button "Block" at bounding box center [1128, 464] width 61 height 32
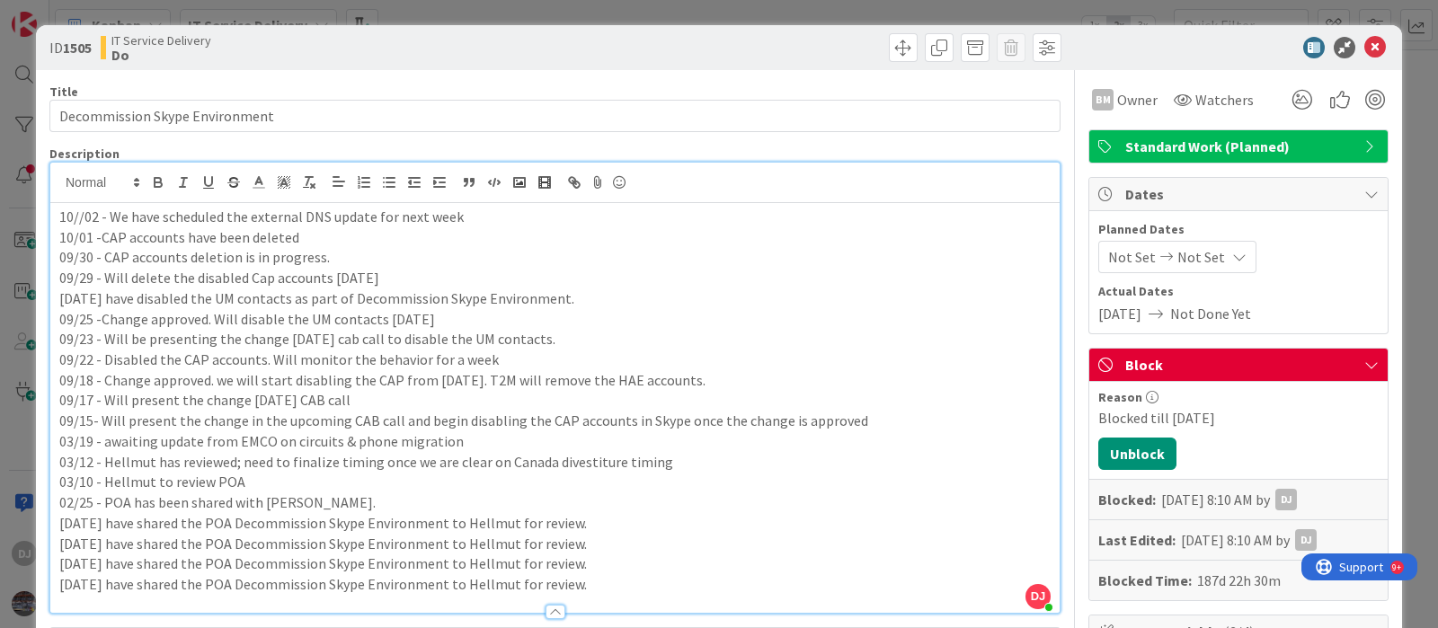
click at [713, 11] on div "ID 1505 IT Service Delivery Do Title 30 / 128 Decommission Skype Environment De…" at bounding box center [719, 314] width 1438 height 628
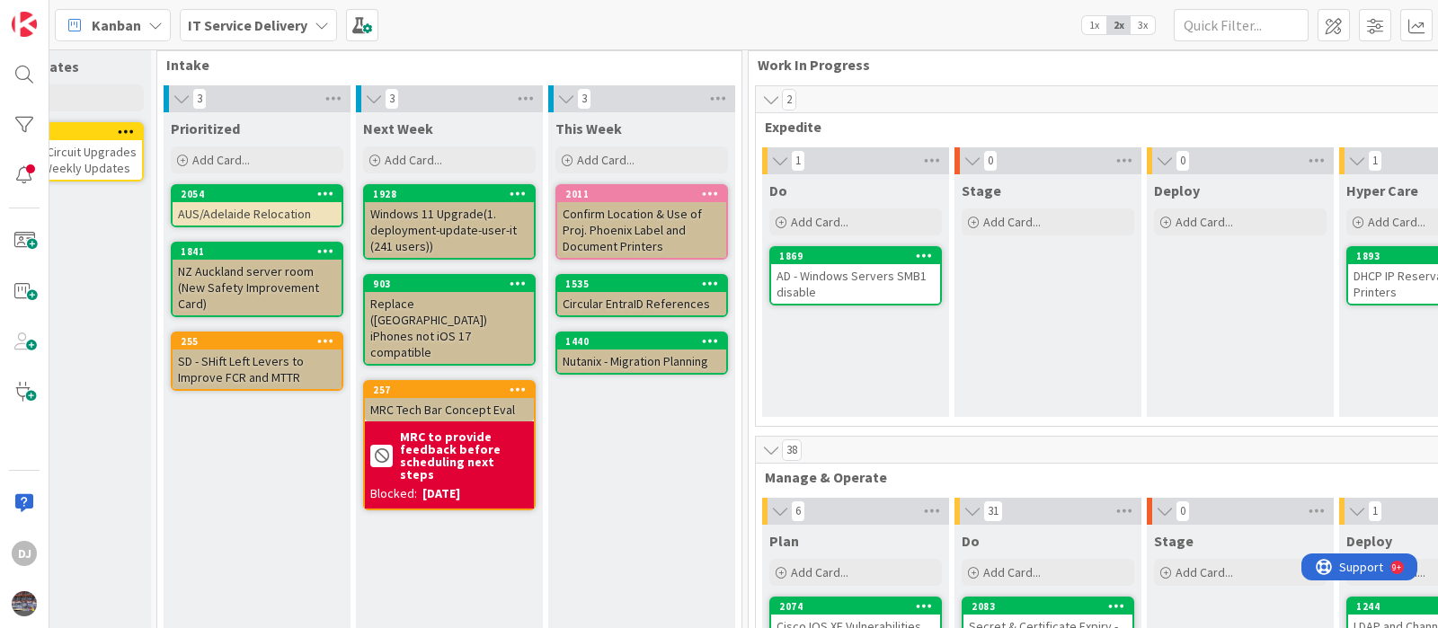
scroll to position [0, 284]
